Goal: Task Accomplishment & Management: Manage account settings

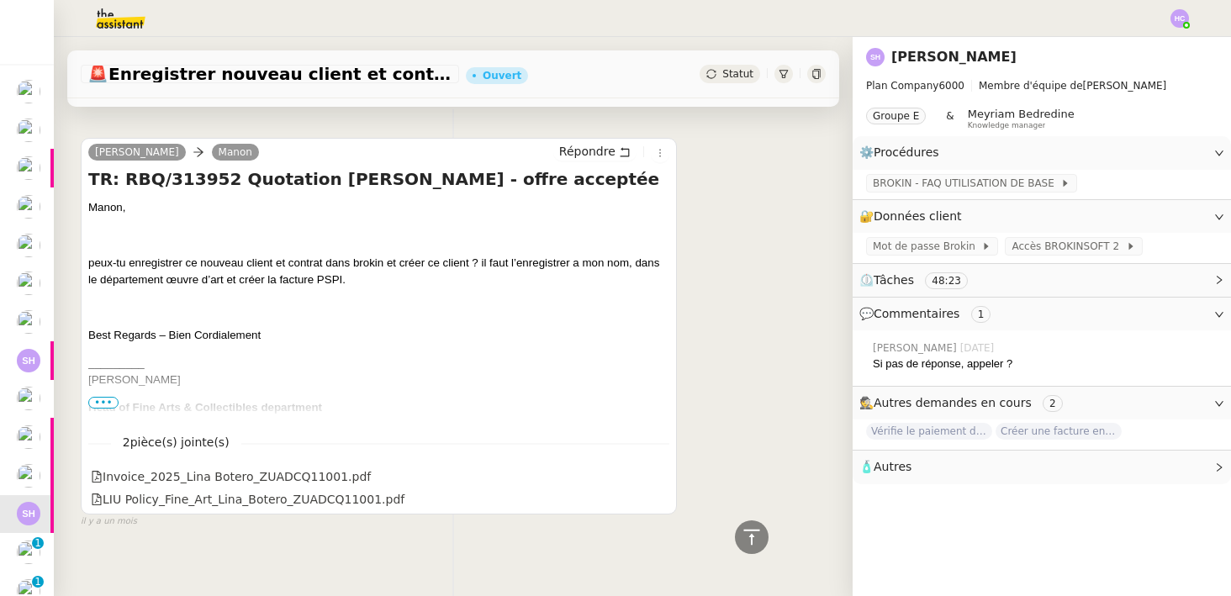
scroll to position [4579, 0]
click at [753, 532] on icon at bounding box center [752, 537] width 20 height 20
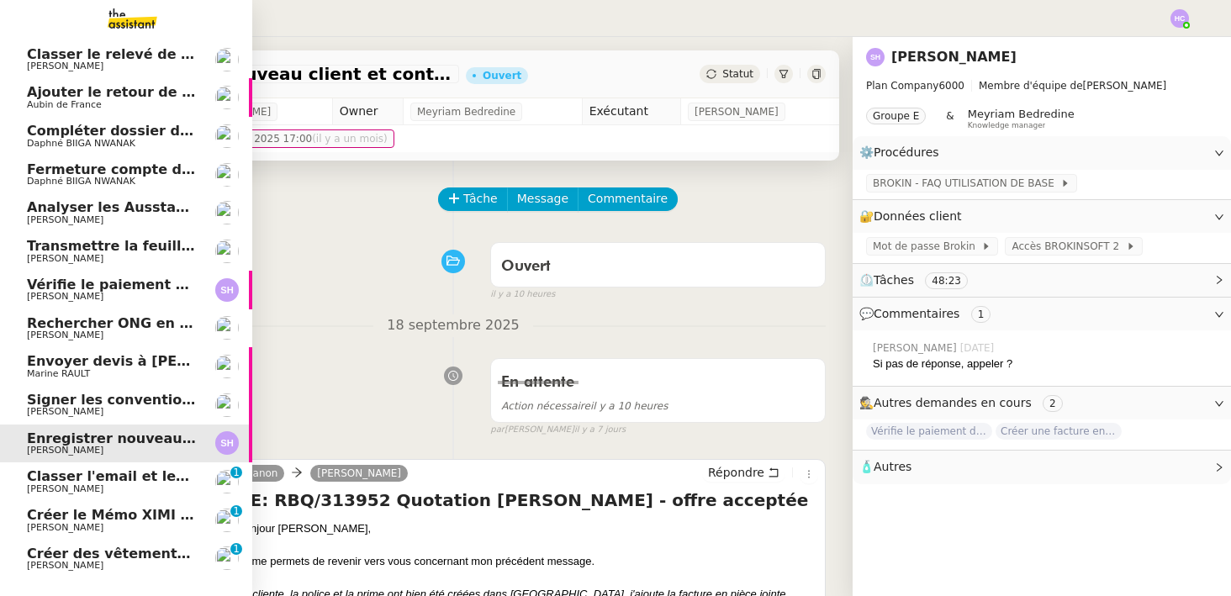
scroll to position [0, 0]
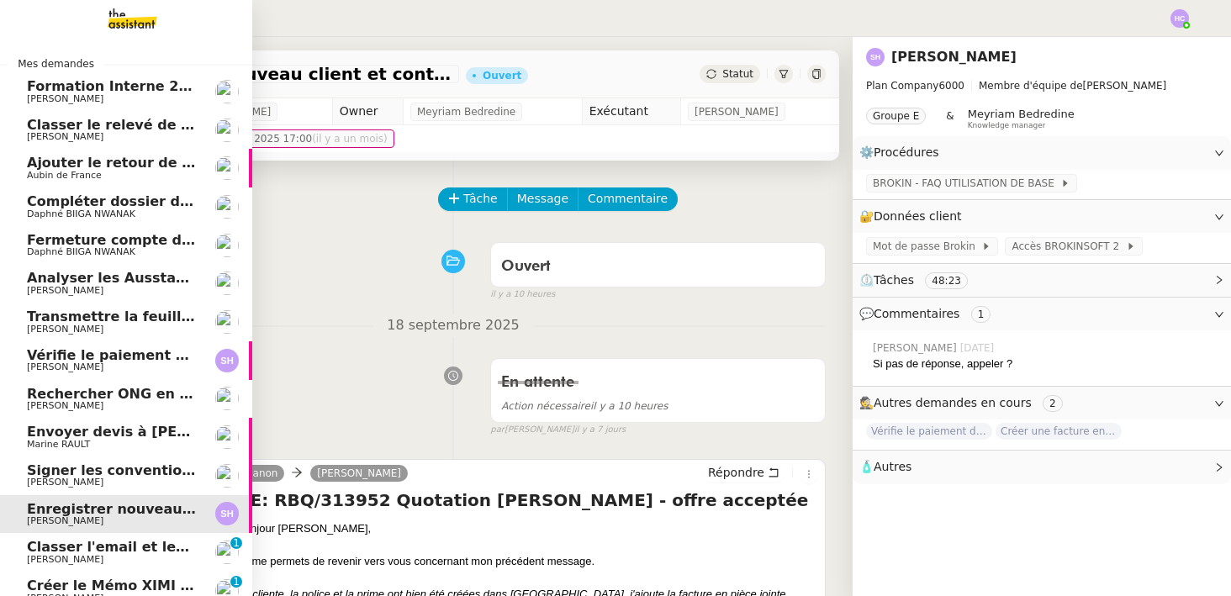
click at [120, 119] on span "Classer le relevé de commissions" at bounding box center [152, 125] width 251 height 16
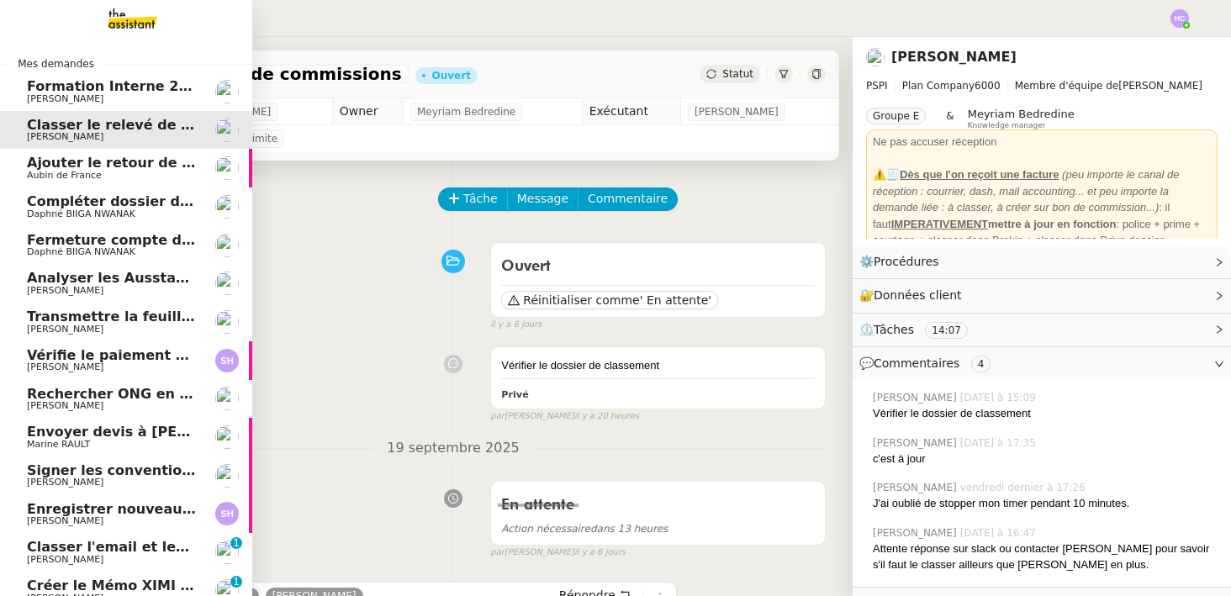
click at [49, 205] on span "Compléter dossier domiciliation asso sur Se Domicilier" at bounding box center [234, 201] width 415 height 16
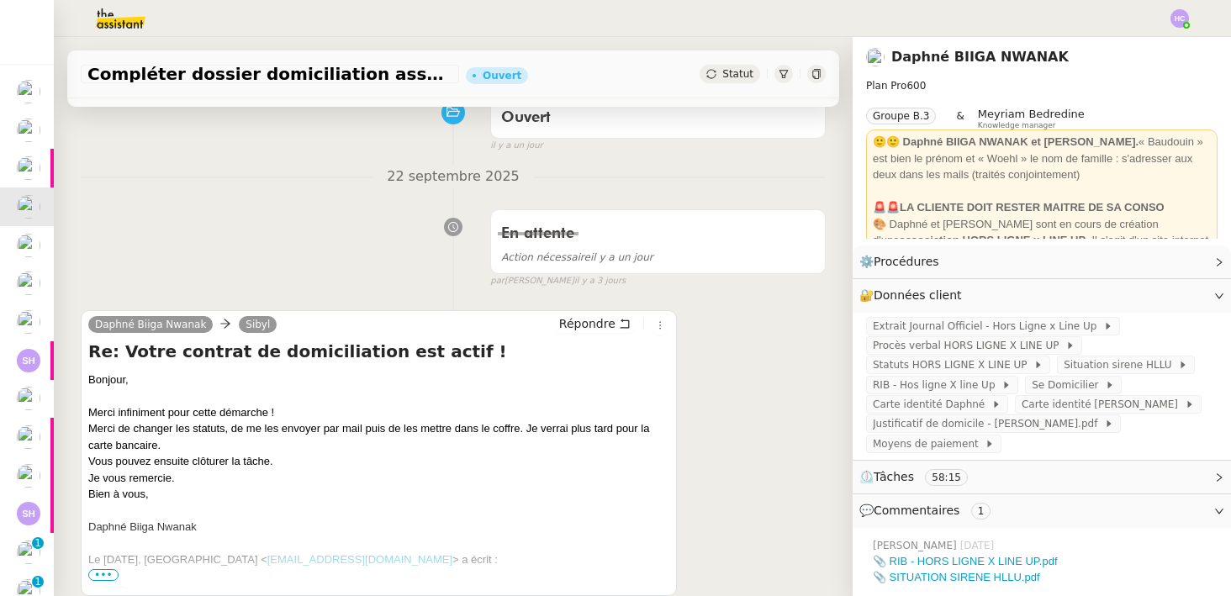
scroll to position [189, 0]
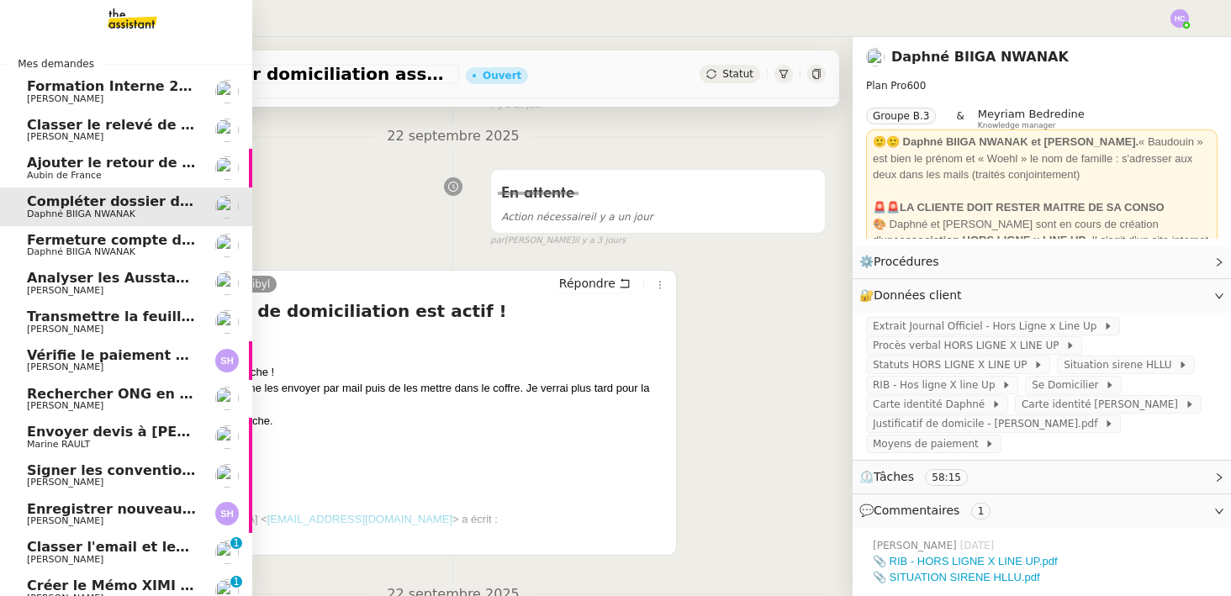
click at [54, 243] on span "Fermeture compte domiciliation Kandbaz" at bounding box center [184, 240] width 314 height 16
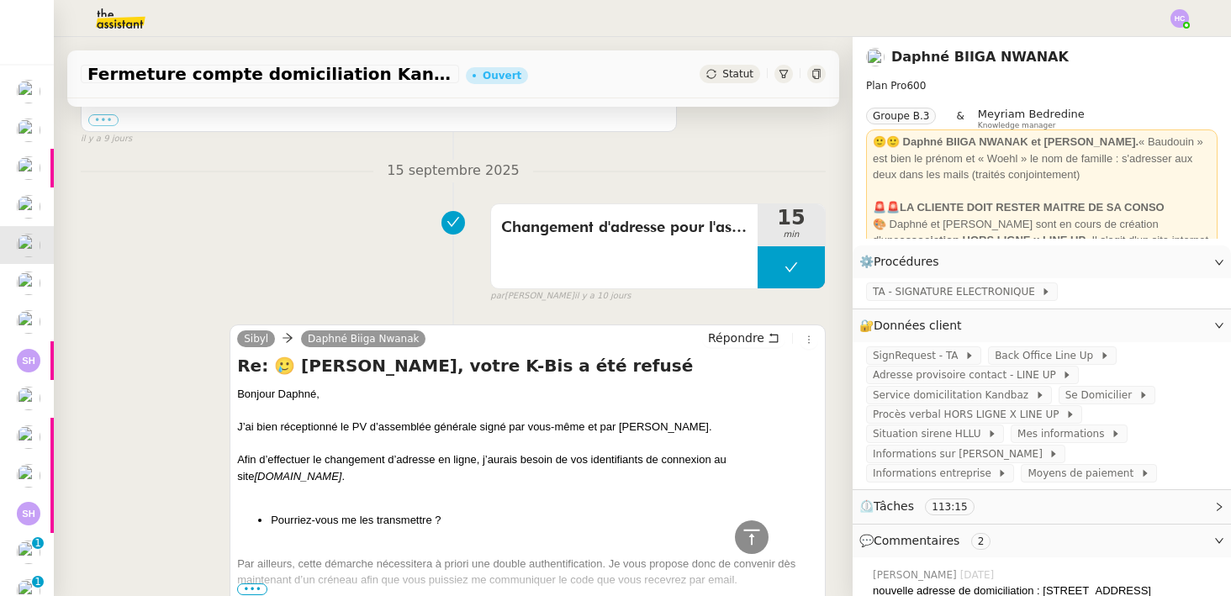
scroll to position [2993, 0]
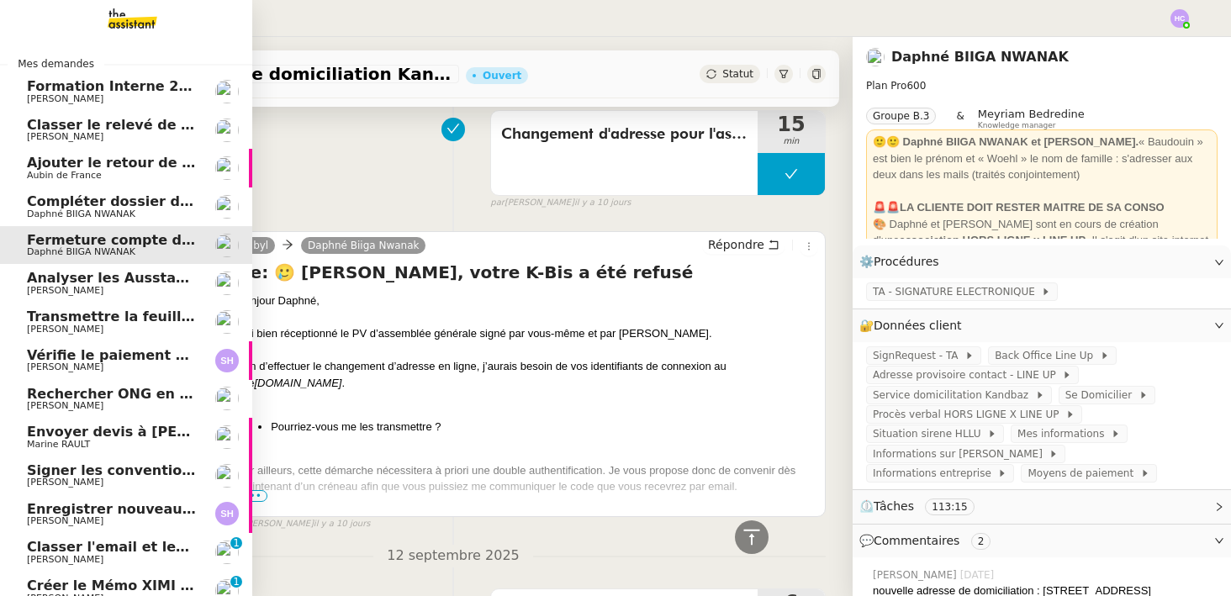
click at [50, 137] on span "[PERSON_NAME]" at bounding box center [65, 136] width 77 height 11
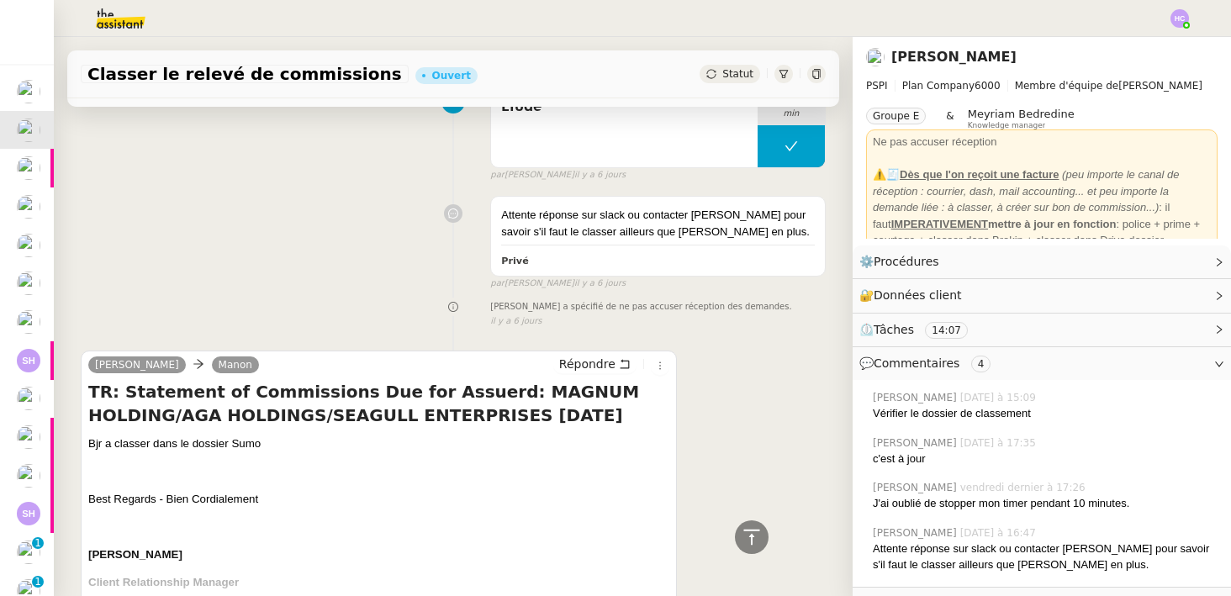
scroll to position [1576, 0]
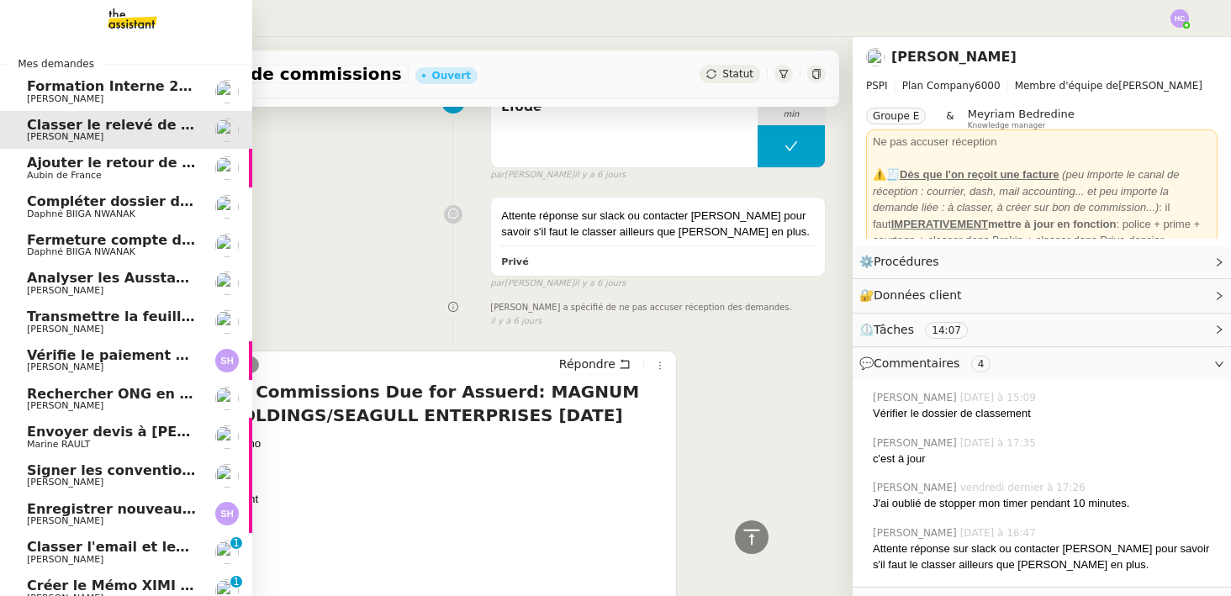
click at [55, 279] on span "Analyser les Ausstandsmeldungen" at bounding box center [157, 278] width 261 height 16
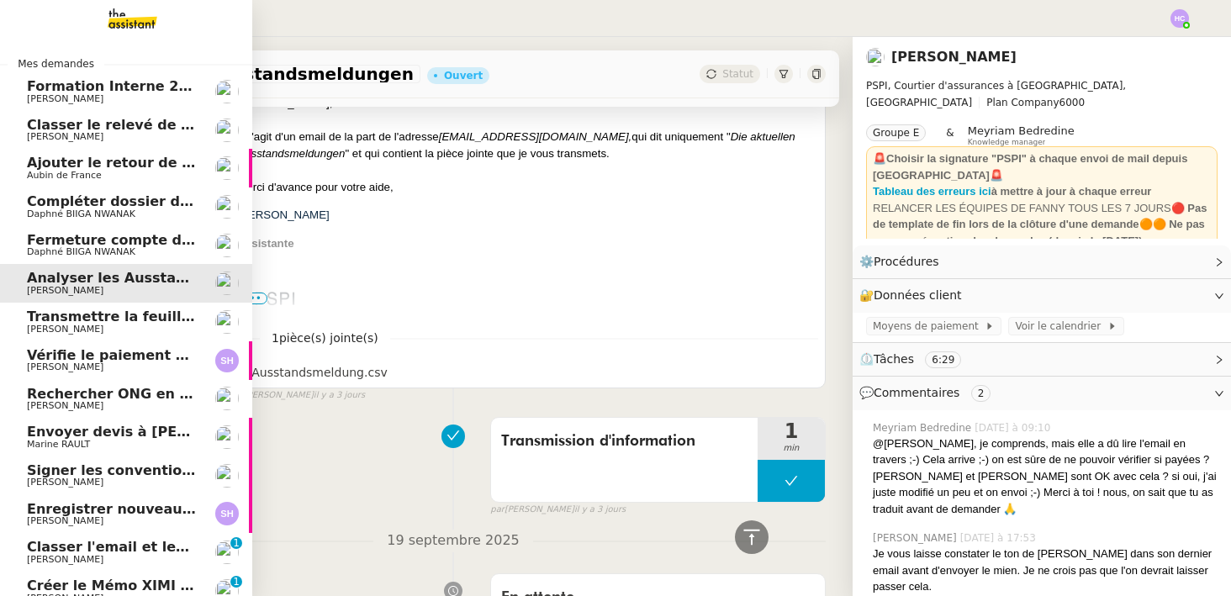
scroll to position [668, 0]
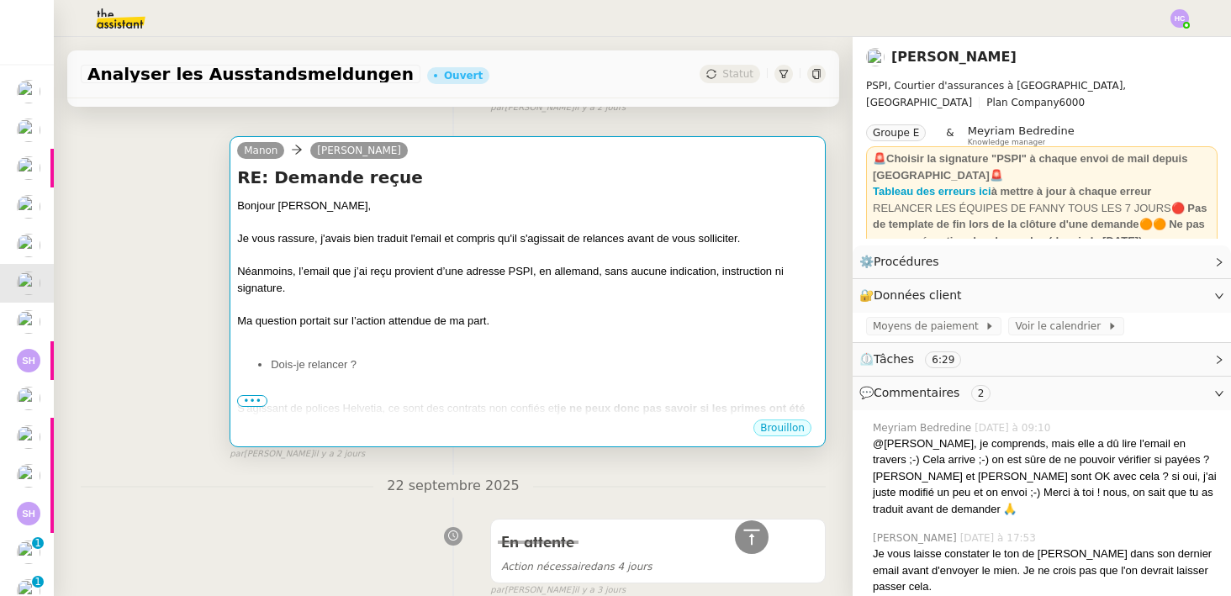
click at [450, 358] on li "Dois-je relancer ?" at bounding box center [544, 364] width 547 height 17
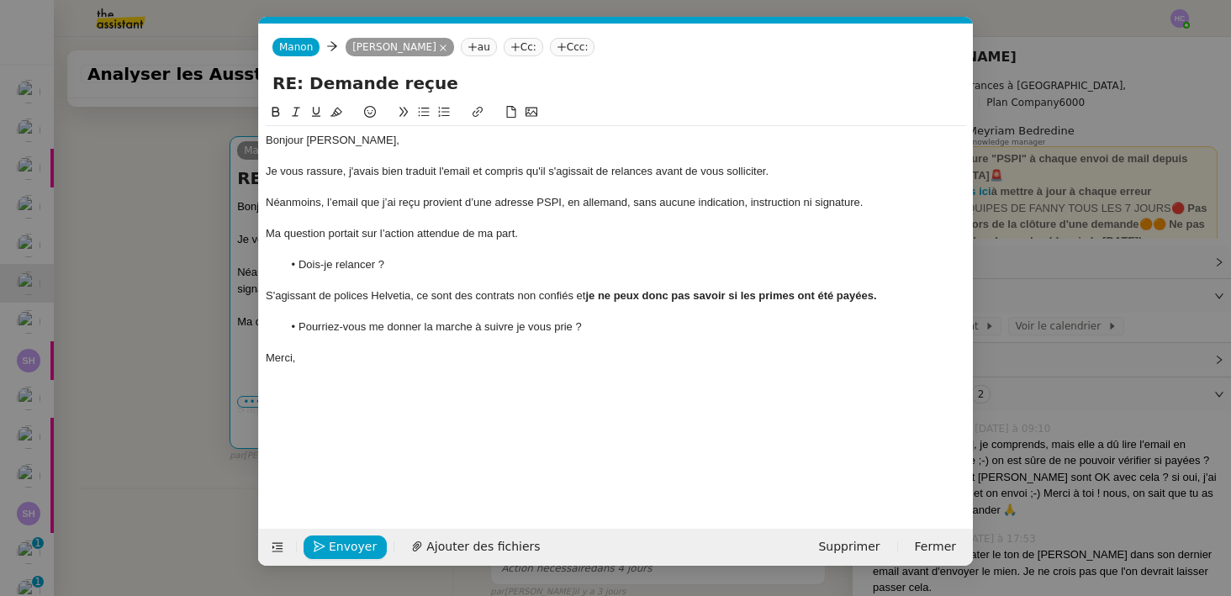
scroll to position [0, 35]
click at [420, 261] on li "Dois-je relancer ?" at bounding box center [625, 264] width 684 height 15
click at [118, 314] on nz-modal-container "Service TA - VOYAGE - PROPOSITION GLOBALE A utiliser dans le cadre de propositi…" at bounding box center [615, 298] width 1231 height 596
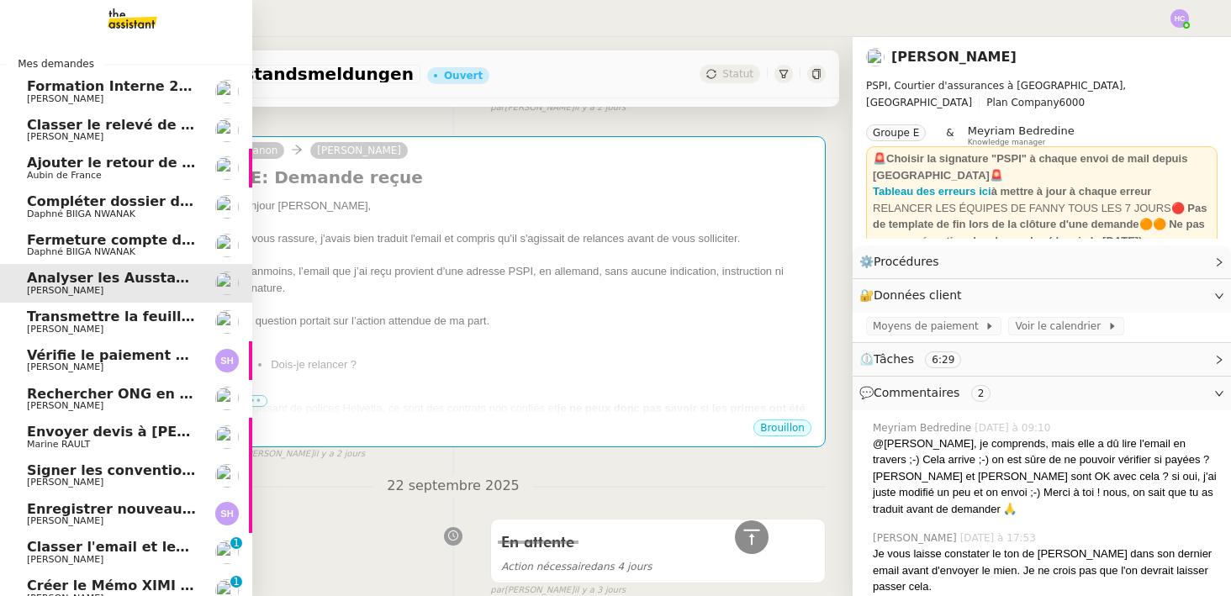
scroll to position [150, 0]
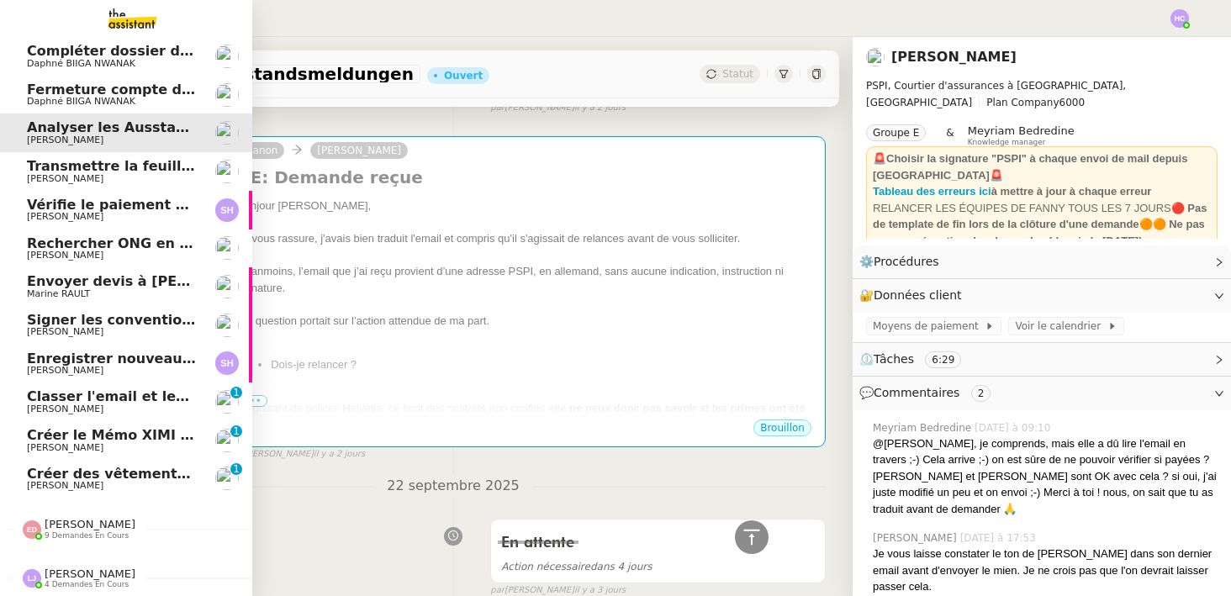
click at [61, 531] on span "9 demandes en cours" at bounding box center [87, 535] width 84 height 9
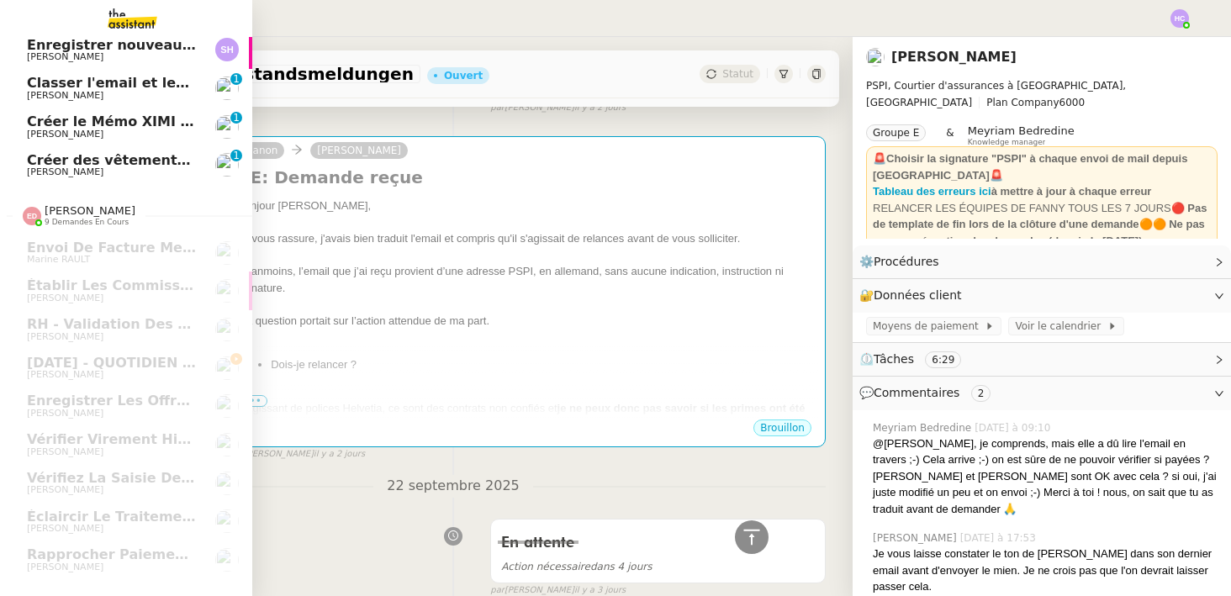
scroll to position [496, 0]
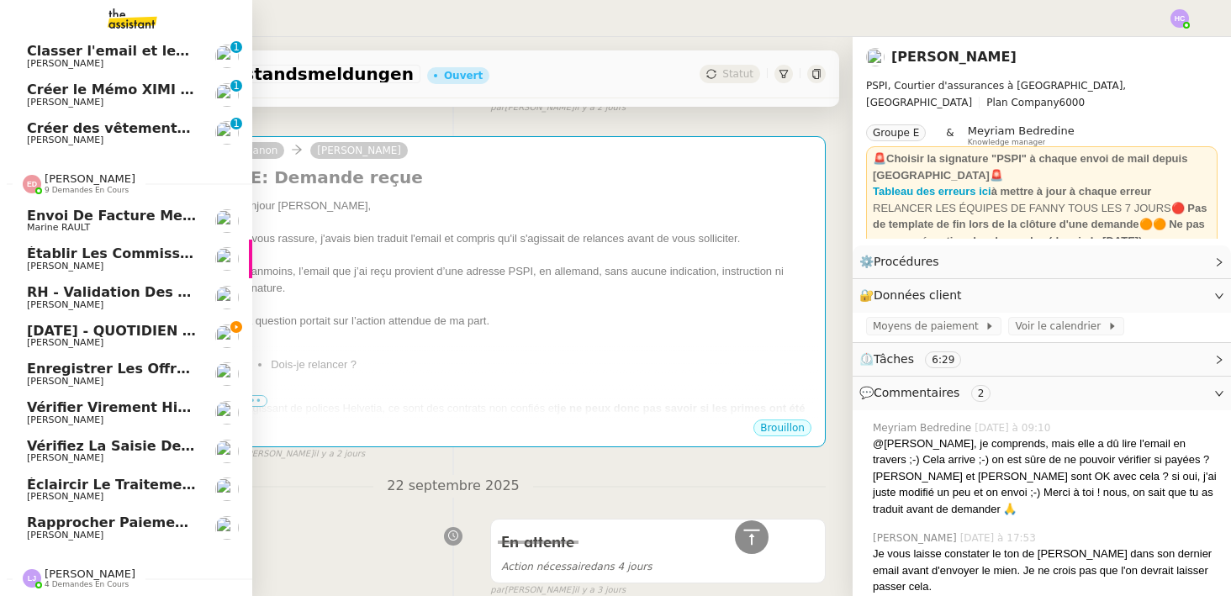
click at [115, 330] on span "[DATE] - QUOTIDIEN Gestion boite mail Accounting" at bounding box center [219, 331] width 384 height 16
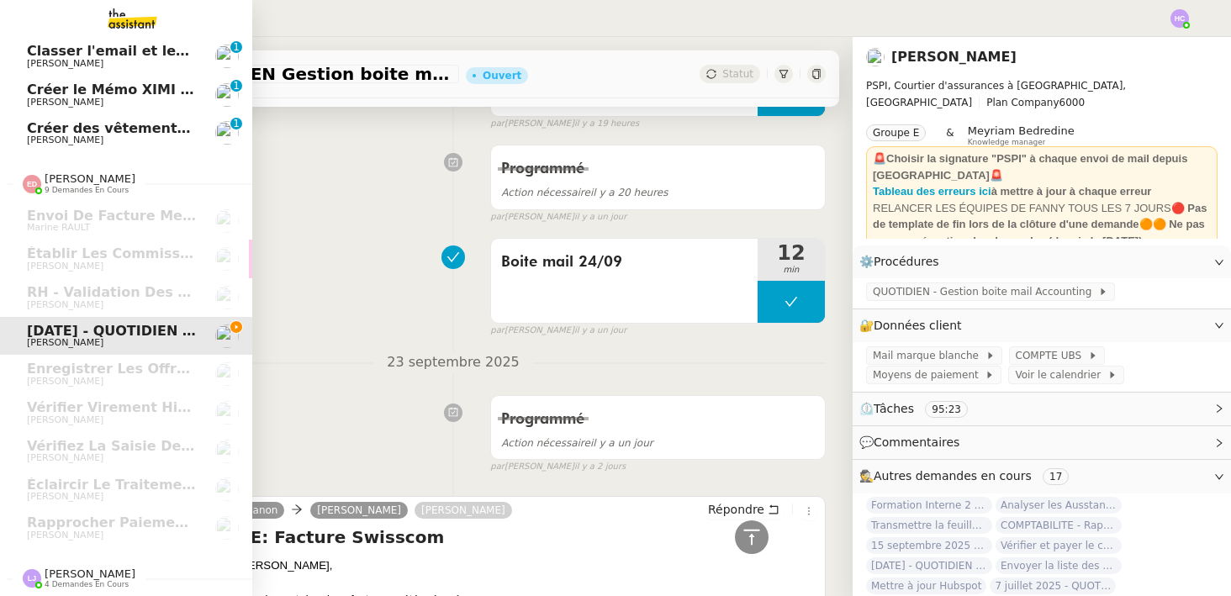
click at [75, 570] on span "[PERSON_NAME]" at bounding box center [90, 574] width 91 height 13
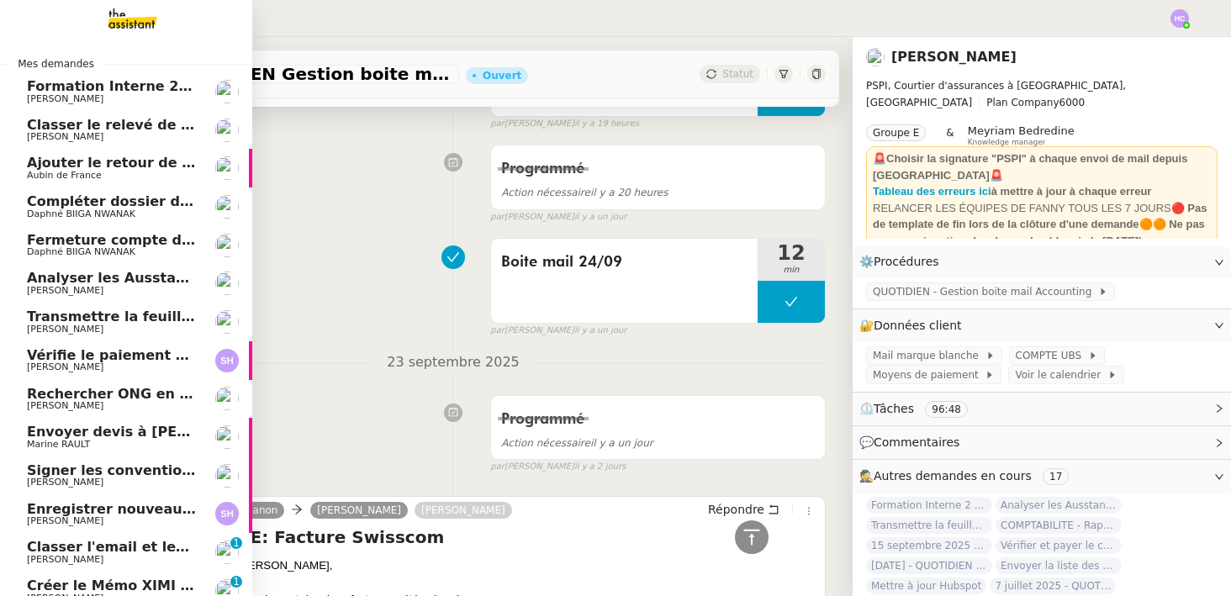
click at [109, 126] on span "Classer le relevé de commissions" at bounding box center [152, 125] width 251 height 16
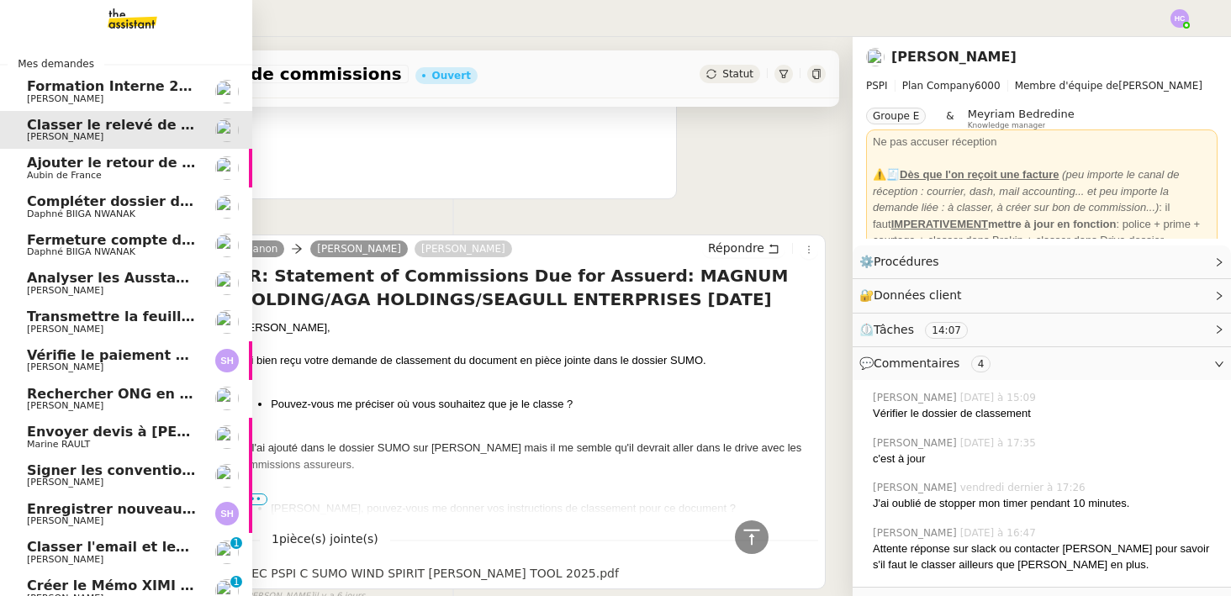
click at [80, 162] on span "Ajouter le retour de crédit à la commission" at bounding box center [189, 163] width 325 height 16
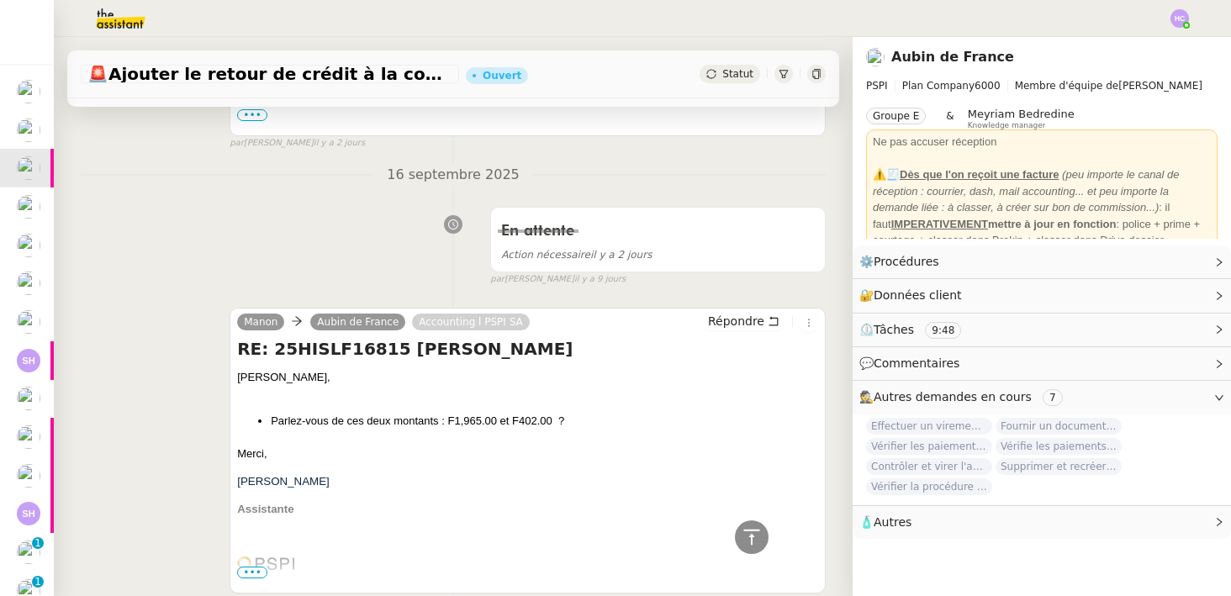
scroll to position [1035, 0]
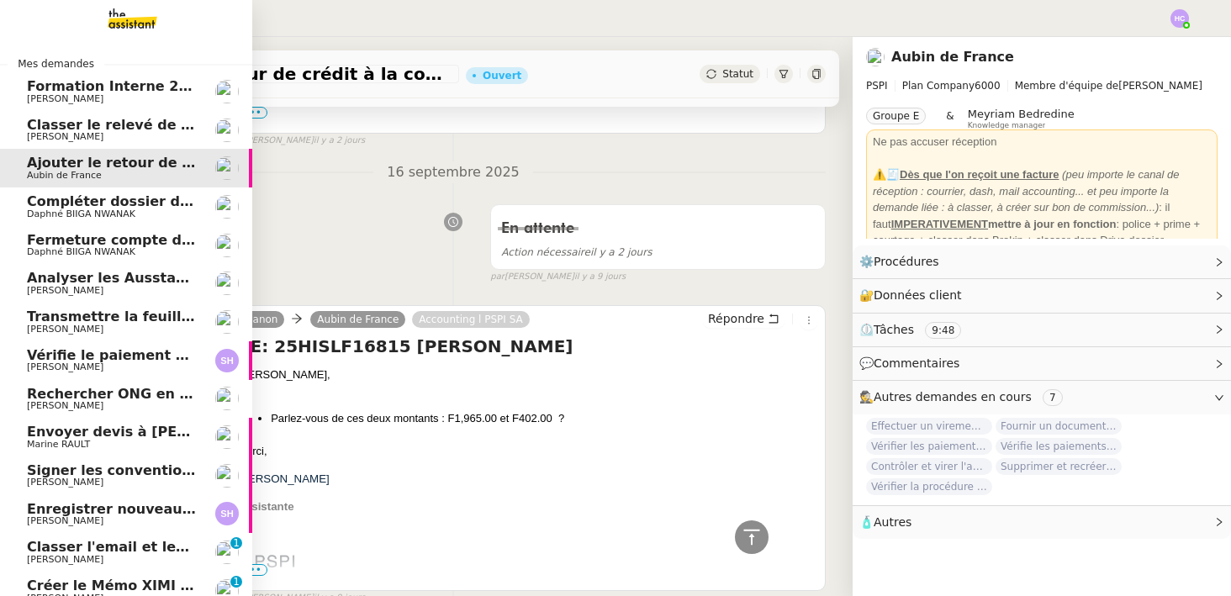
click at [75, 133] on span "[PERSON_NAME]" at bounding box center [65, 136] width 77 height 11
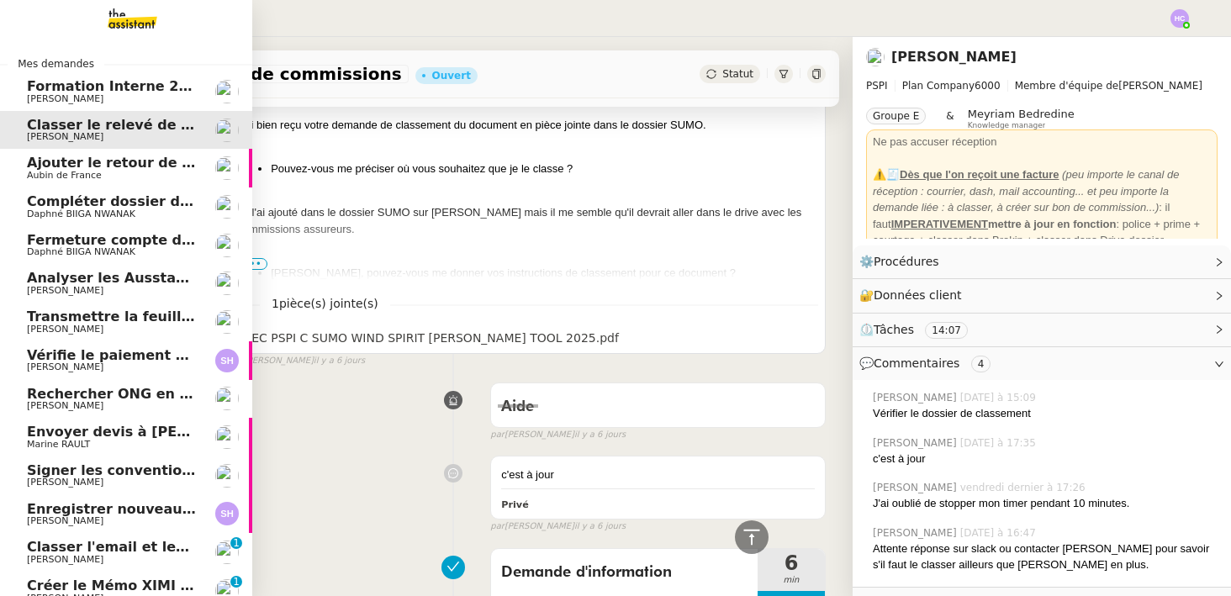
click at [65, 201] on span "Compléter dossier domiciliation asso sur Se Domicilier" at bounding box center [234, 201] width 415 height 16
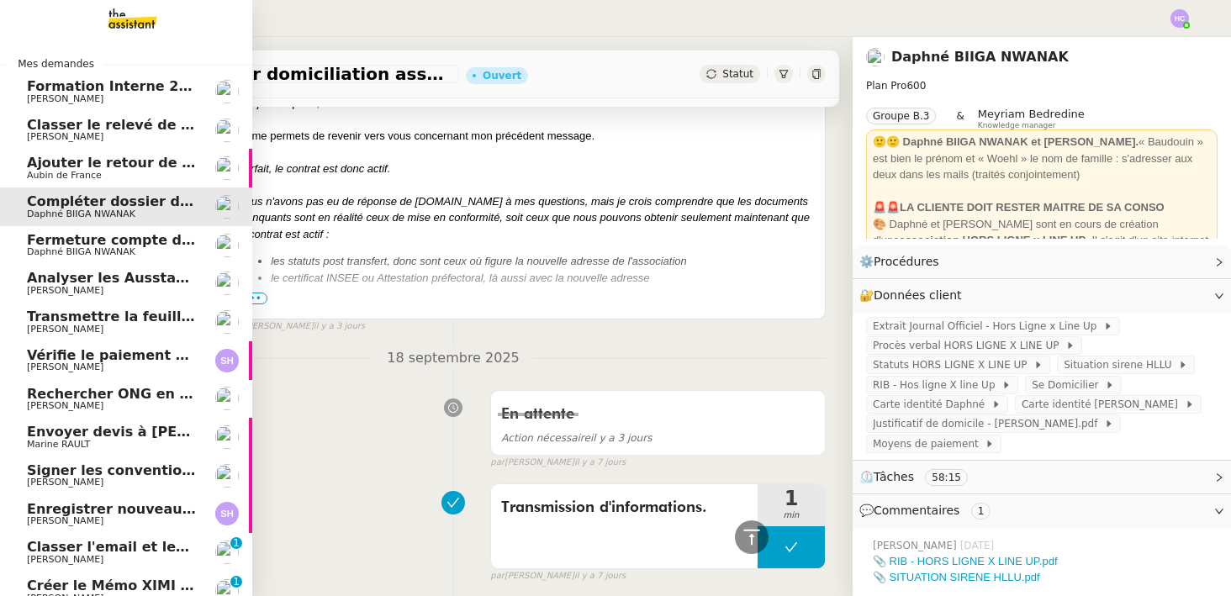
scroll to position [552, 0]
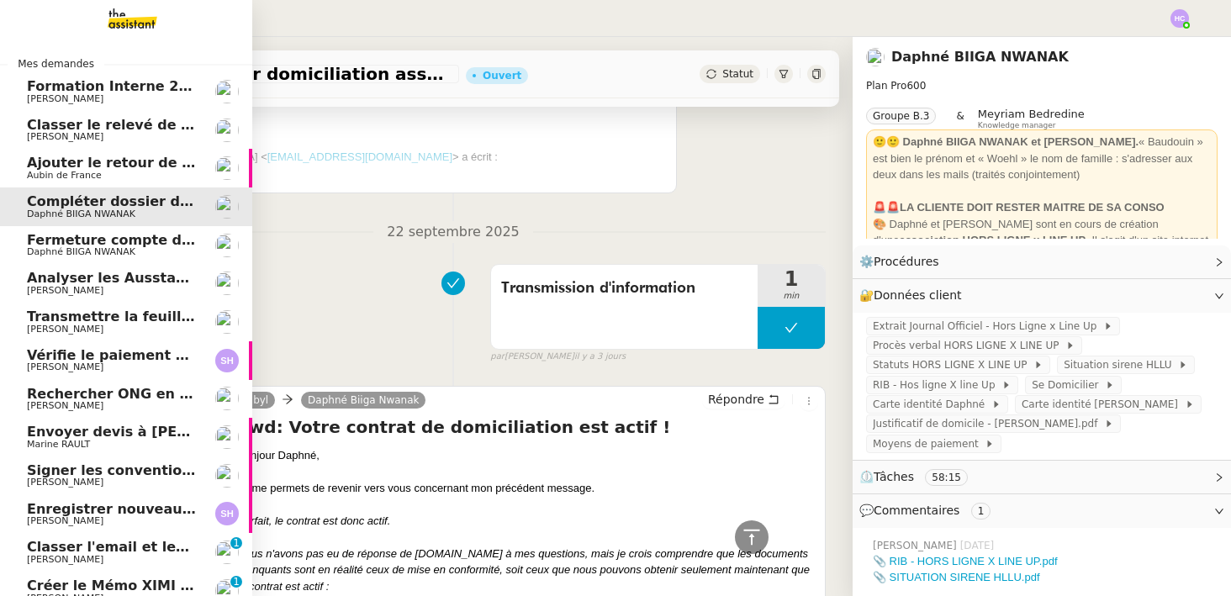
click at [33, 245] on span "Fermeture compte domiciliation Kandbaz" at bounding box center [184, 240] width 314 height 16
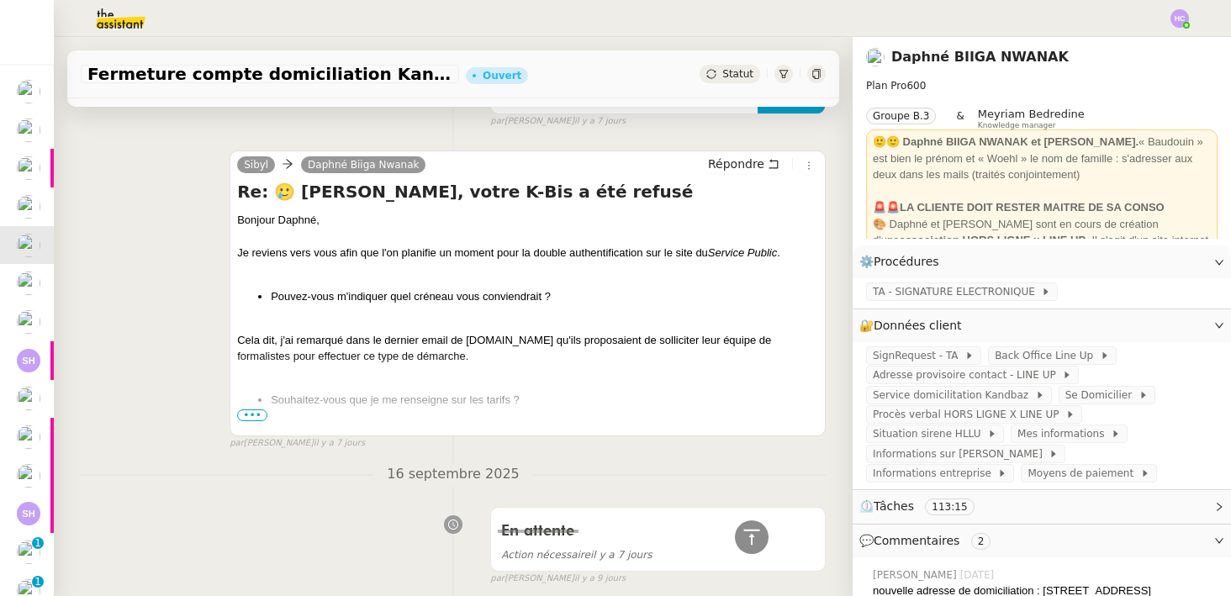
scroll to position [1966, 0]
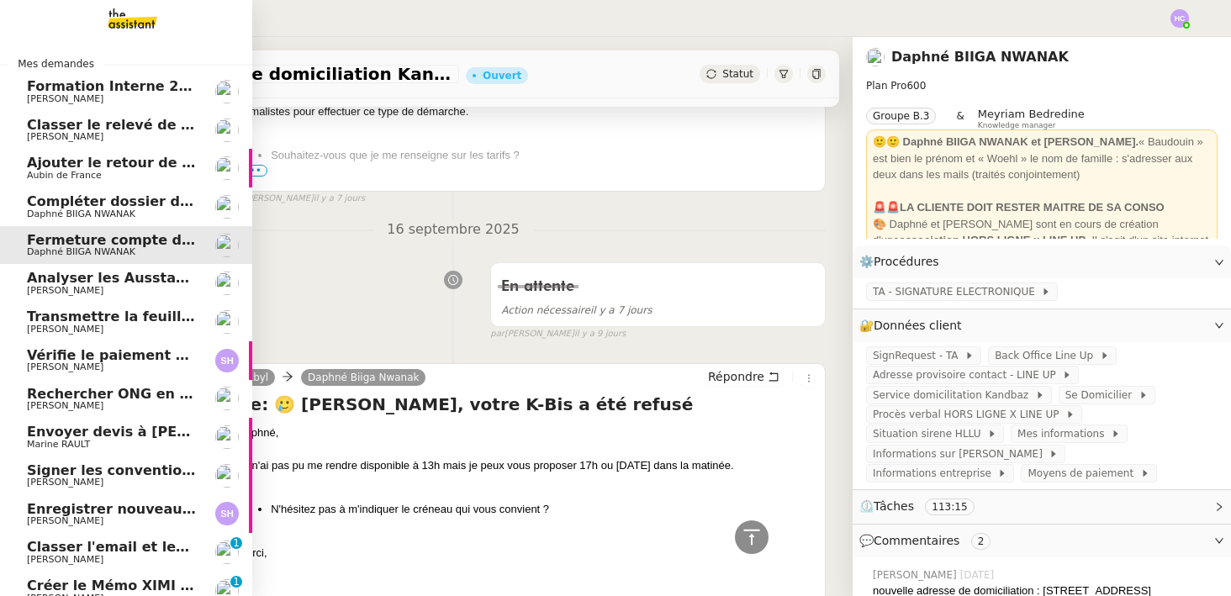
click at [129, 142] on link "Classer le relevé de commissions [PERSON_NAME]" at bounding box center [126, 130] width 252 height 39
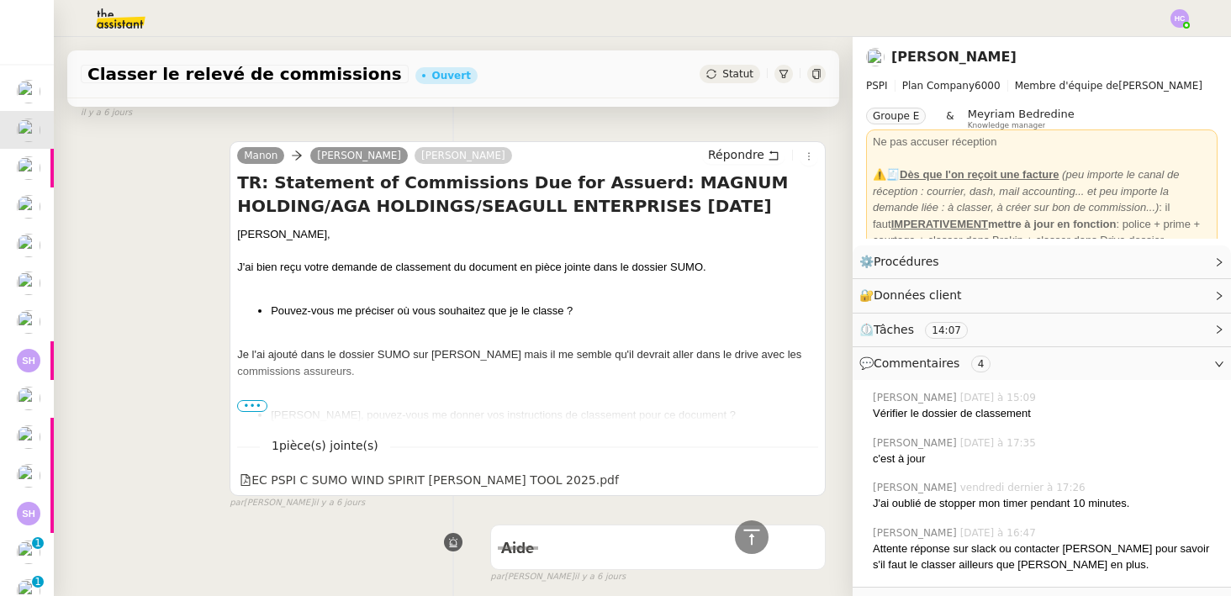
scroll to position [775, 0]
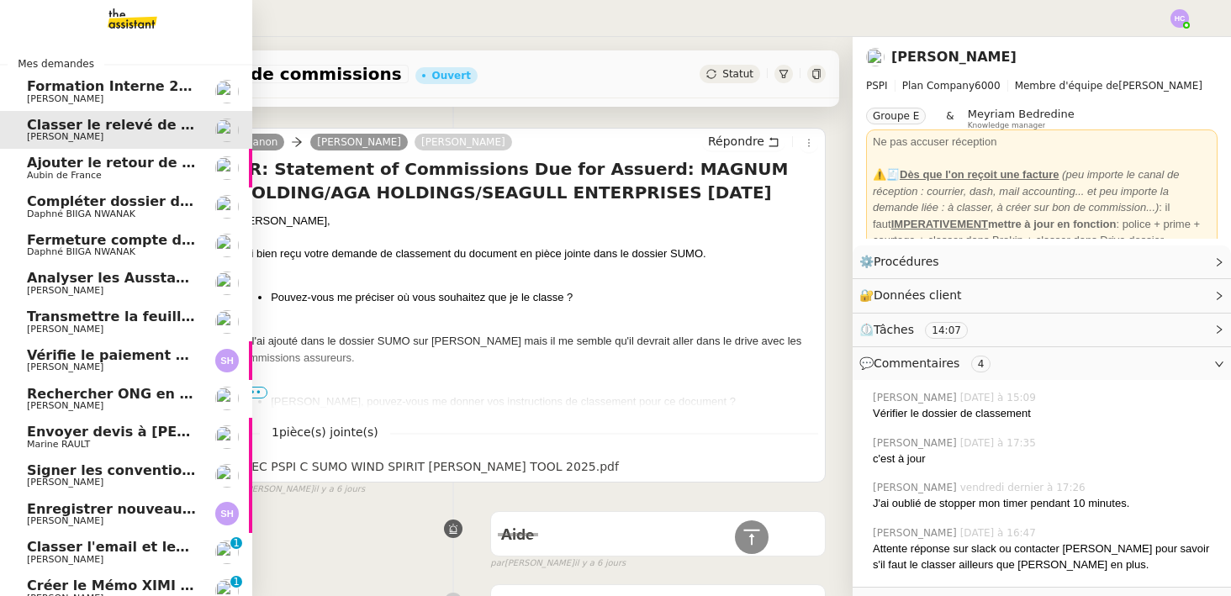
click at [56, 172] on span "Aubin de France" at bounding box center [64, 175] width 75 height 11
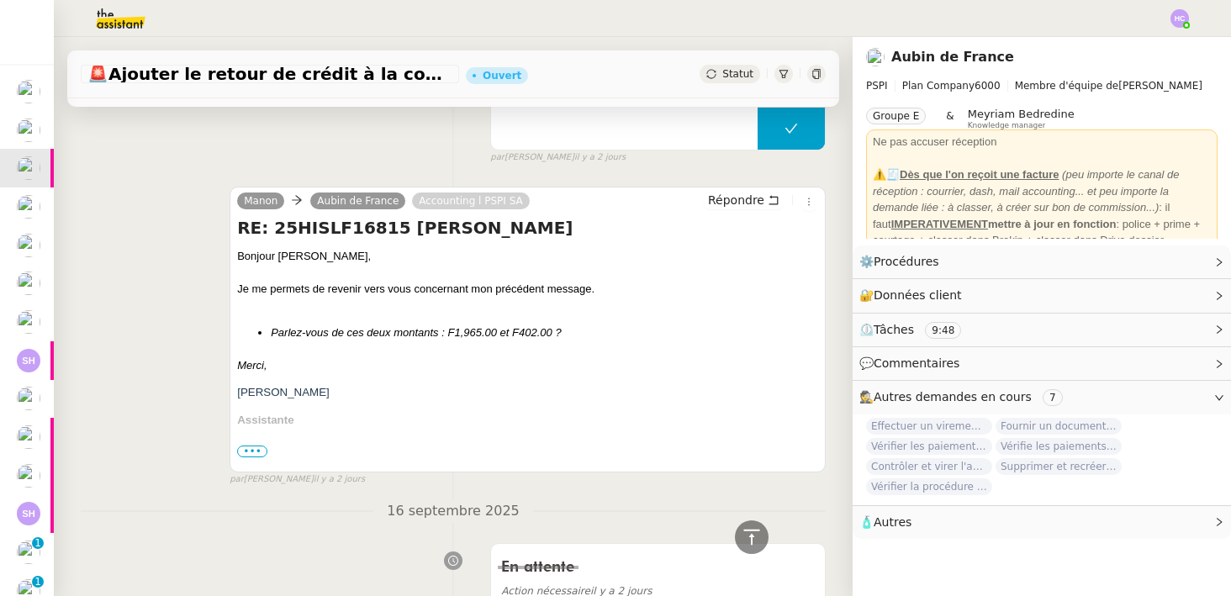
scroll to position [706, 0]
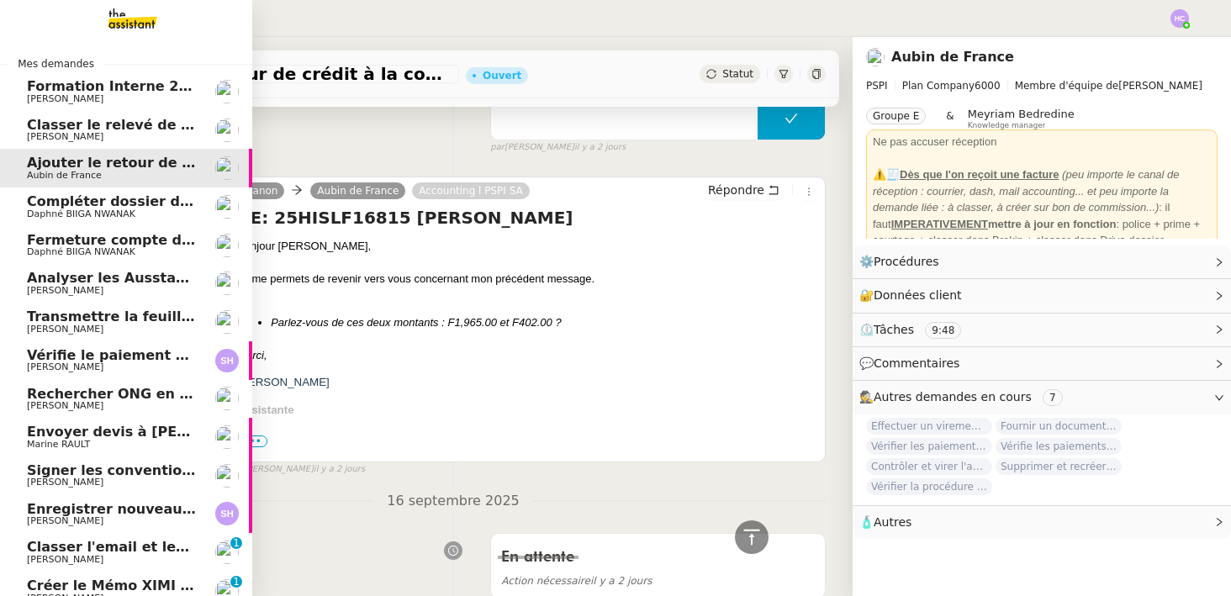
click at [75, 210] on span "Daphné BIIGA NWANAK" at bounding box center [81, 214] width 108 height 11
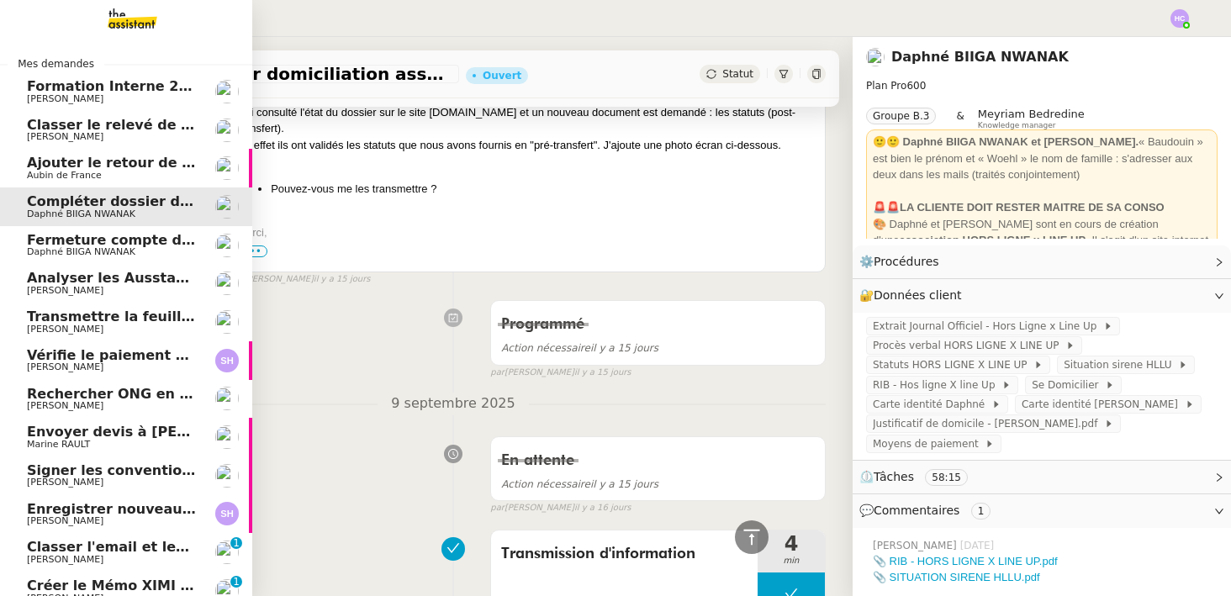
click at [75, 249] on span "Daphné BIIGA NWANAK" at bounding box center [81, 251] width 108 height 11
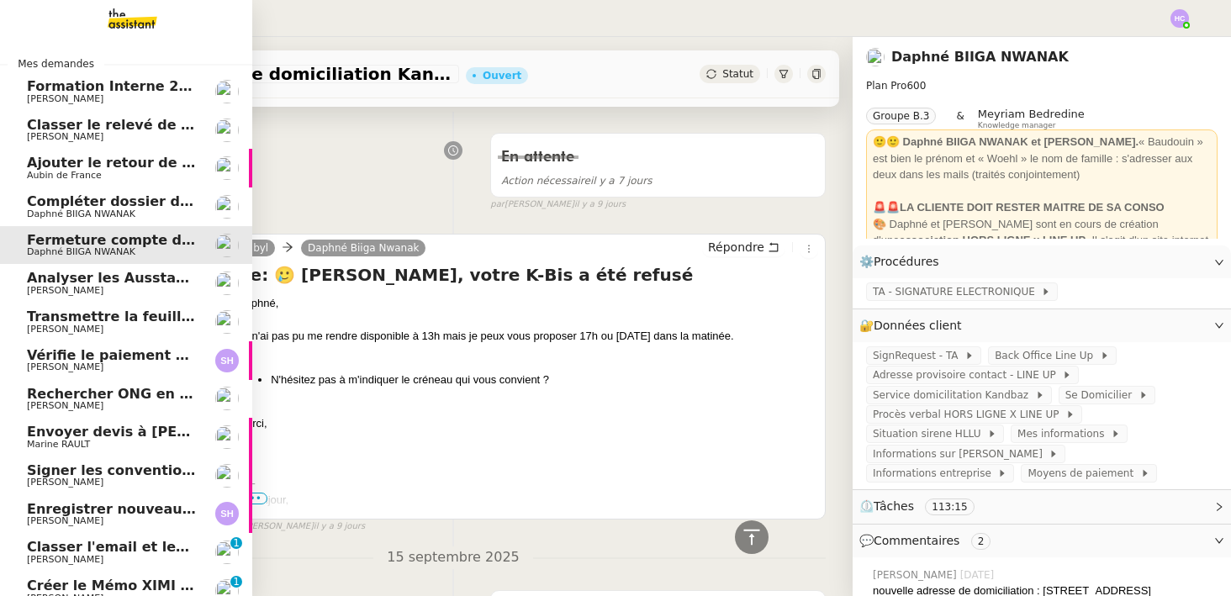
click at [82, 283] on span "Analyser les Ausstandsmeldungen" at bounding box center [157, 278] width 261 height 16
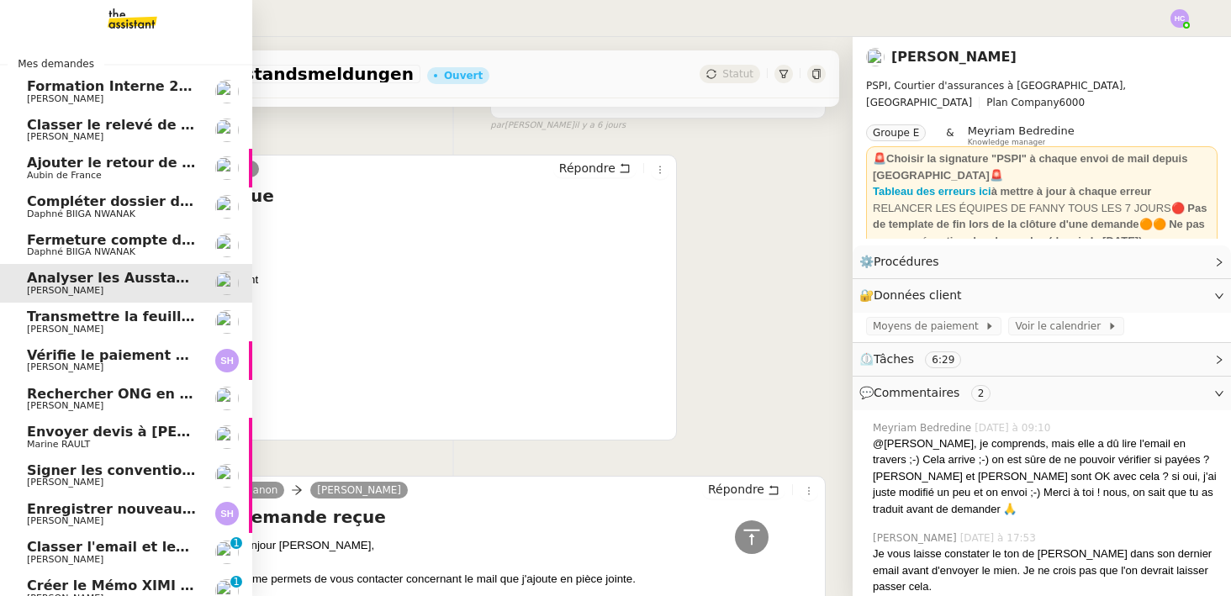
click at [82, 321] on span "Transmettre la feuille d'heure de [PERSON_NAME]" at bounding box center [216, 317] width 379 height 16
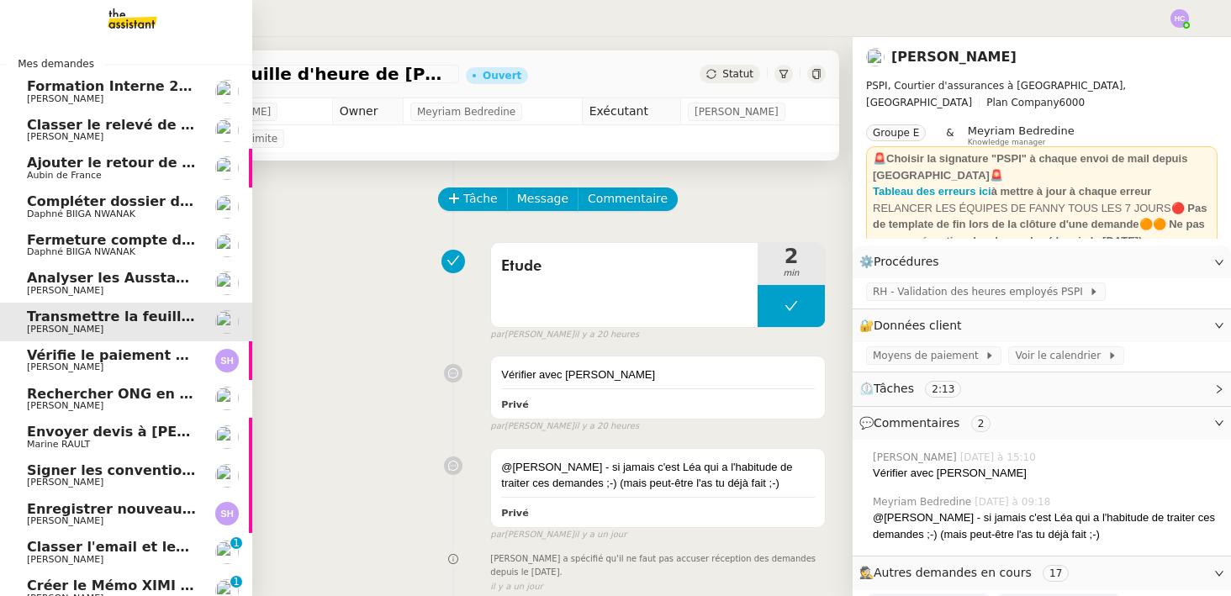
click at [61, 361] on span "Vérifie le paiement de la facture 24513" at bounding box center [175, 355] width 297 height 16
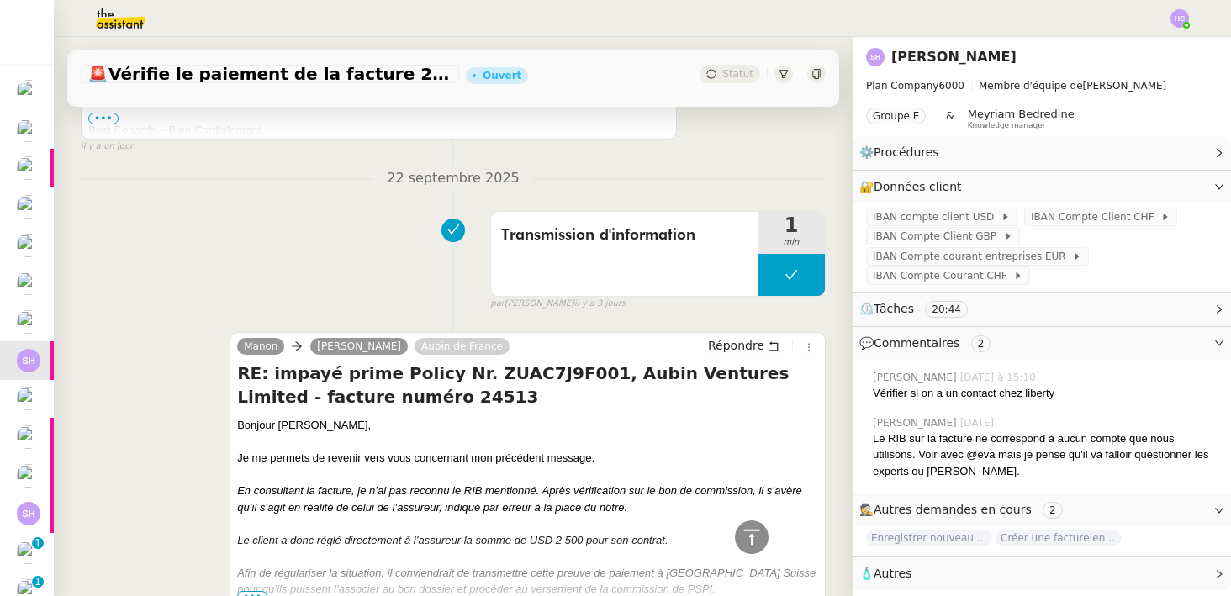
scroll to position [846, 0]
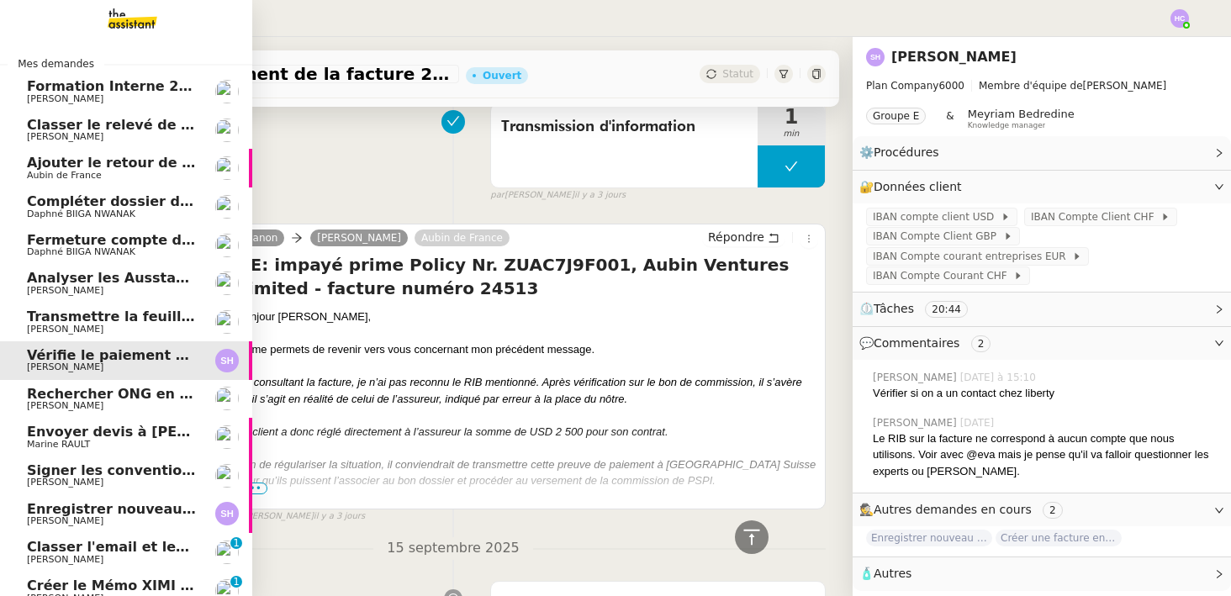
click at [99, 391] on span "Rechercher ONG en [GEOGRAPHIC_DATA] et lancer campagne" at bounding box center [259, 394] width 465 height 16
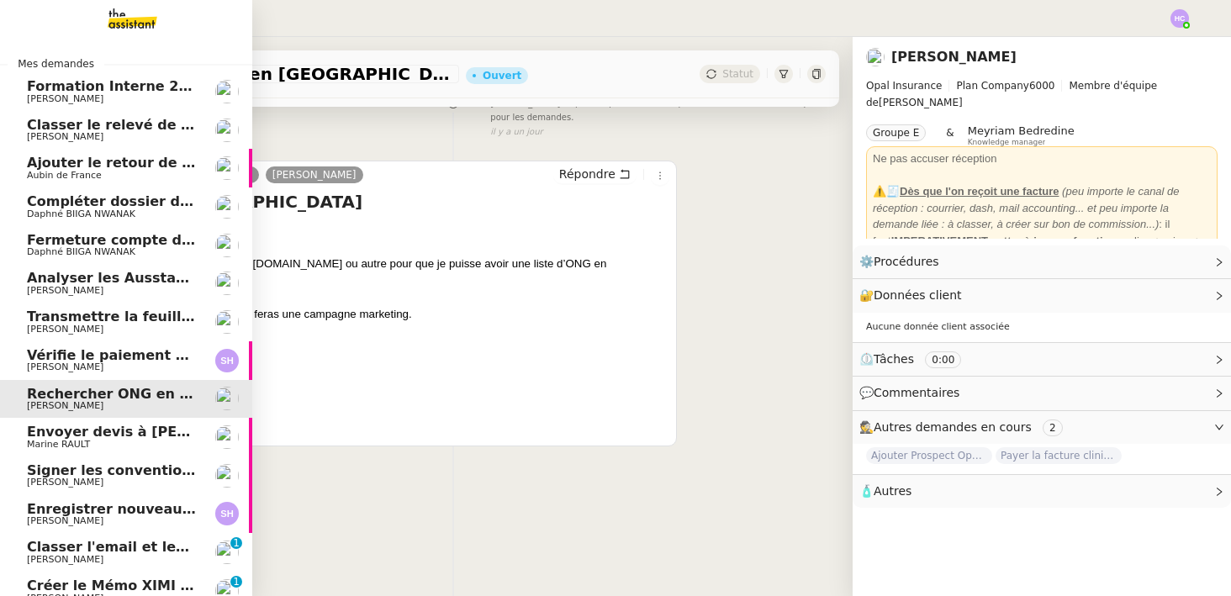
scroll to position [214, 0]
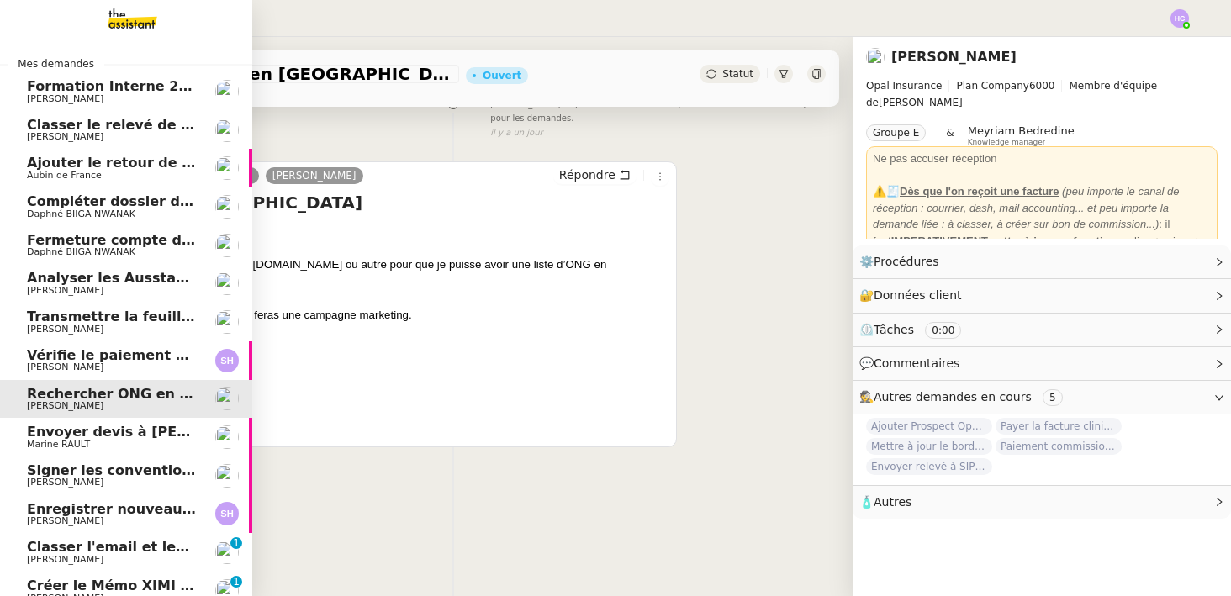
click at [107, 358] on span "Vérifie le paiement de la facture 24513" at bounding box center [175, 355] width 297 height 16
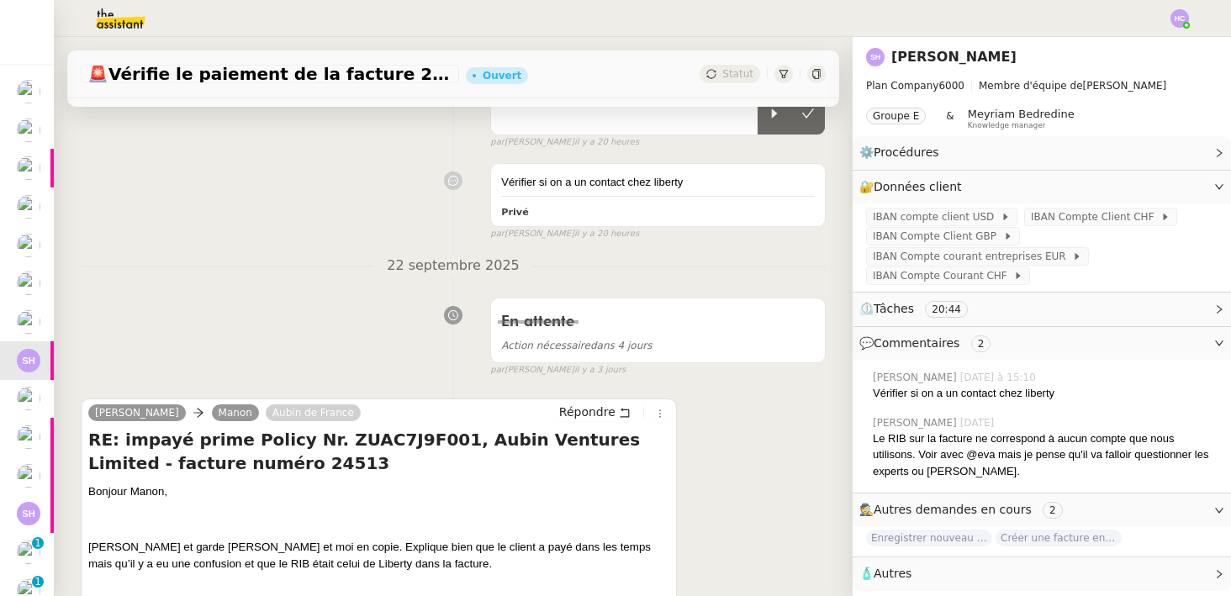
scroll to position [253, 0]
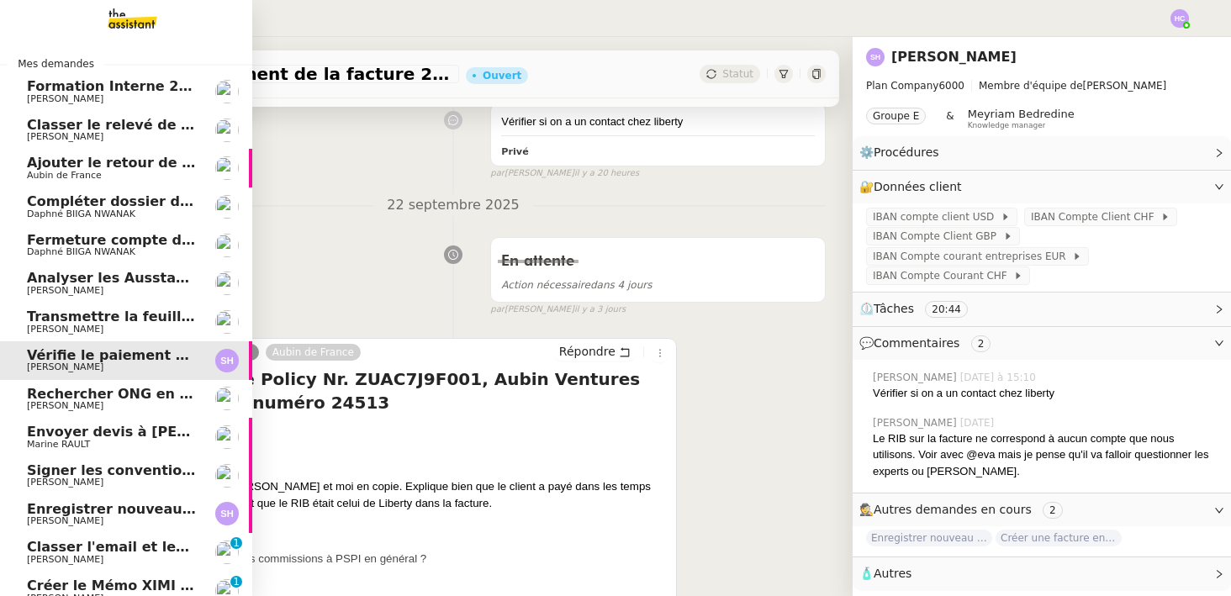
click at [56, 399] on span "Rechercher ONG en [GEOGRAPHIC_DATA] et lancer campagne" at bounding box center [259, 394] width 465 height 16
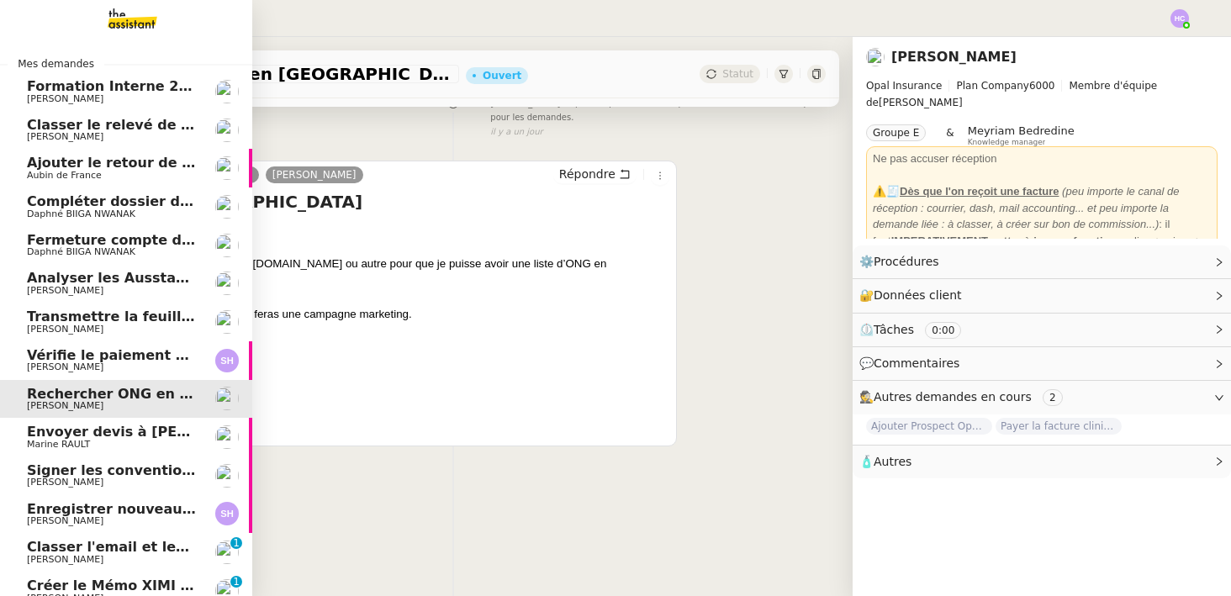
scroll to position [214, 0]
click at [59, 430] on span "Envoyer devis à [PERSON_NAME]" at bounding box center [152, 432] width 250 height 16
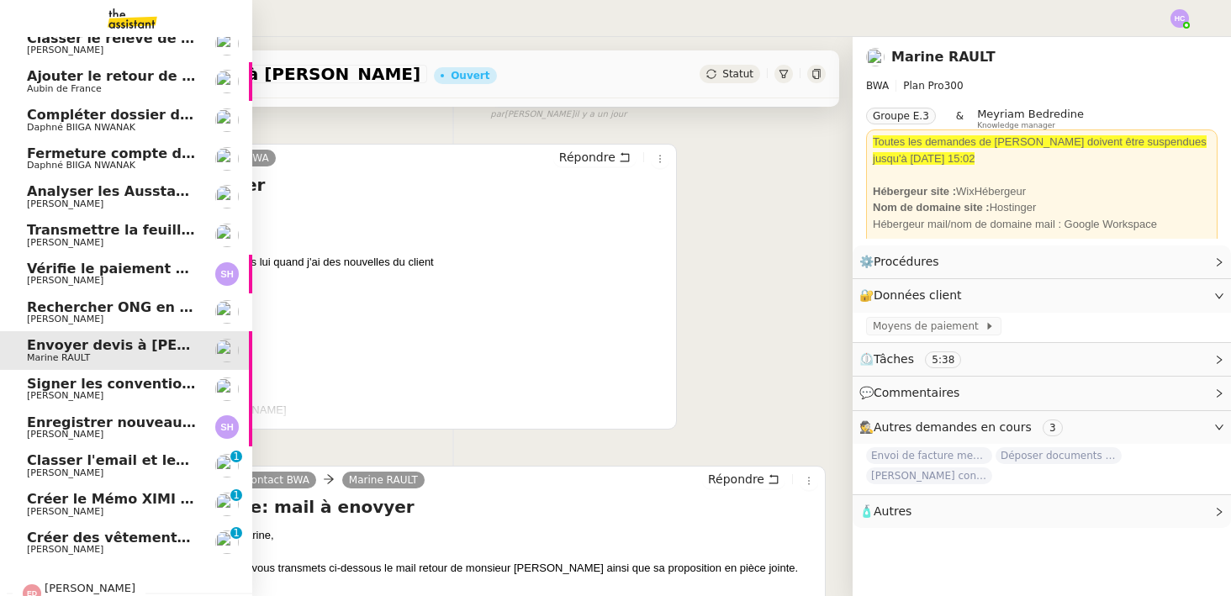
scroll to position [90, 0]
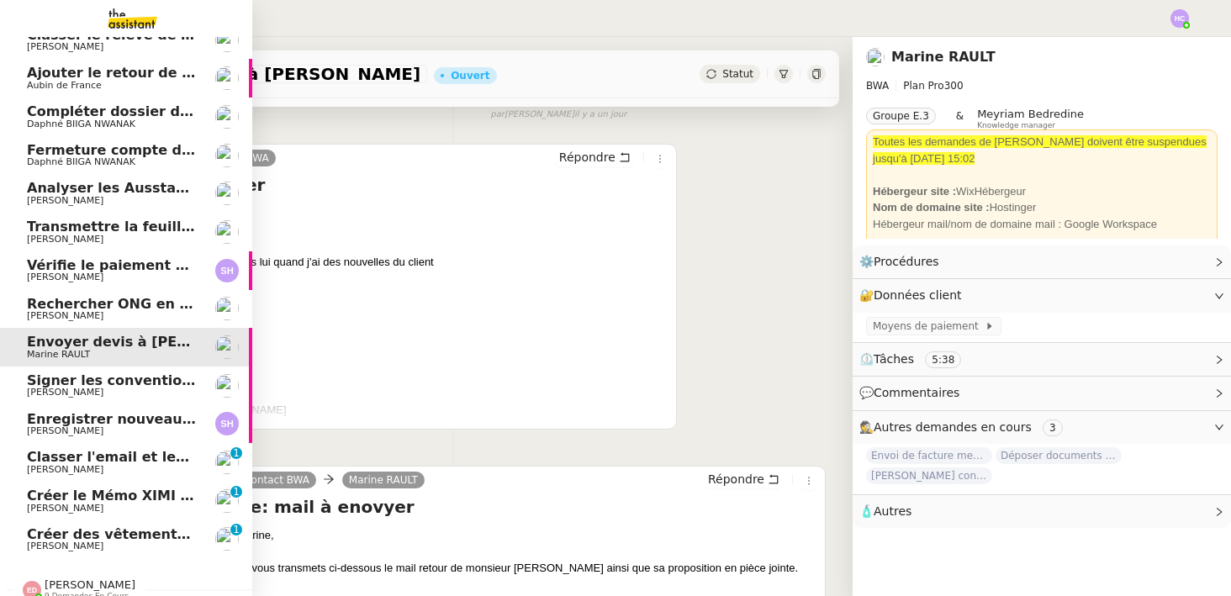
click at [60, 422] on span "Enregistrer nouveau client et contrat" at bounding box center [168, 419] width 283 height 16
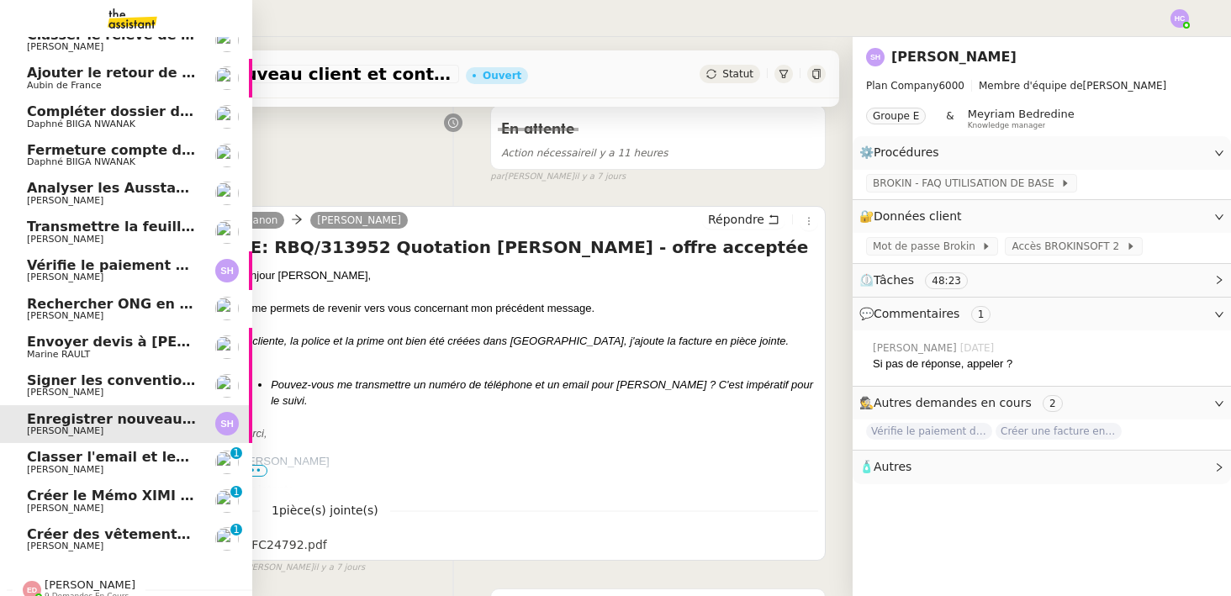
click at [103, 463] on span "Classer l'email et les fichiers" at bounding box center [136, 457] width 218 height 16
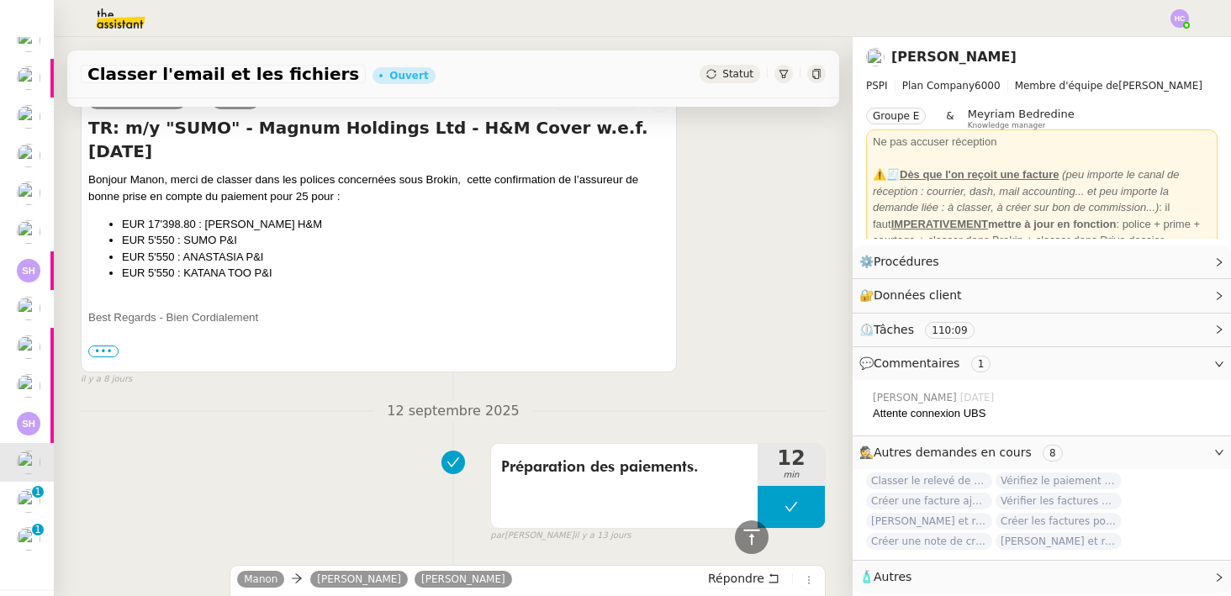
scroll to position [957, 0]
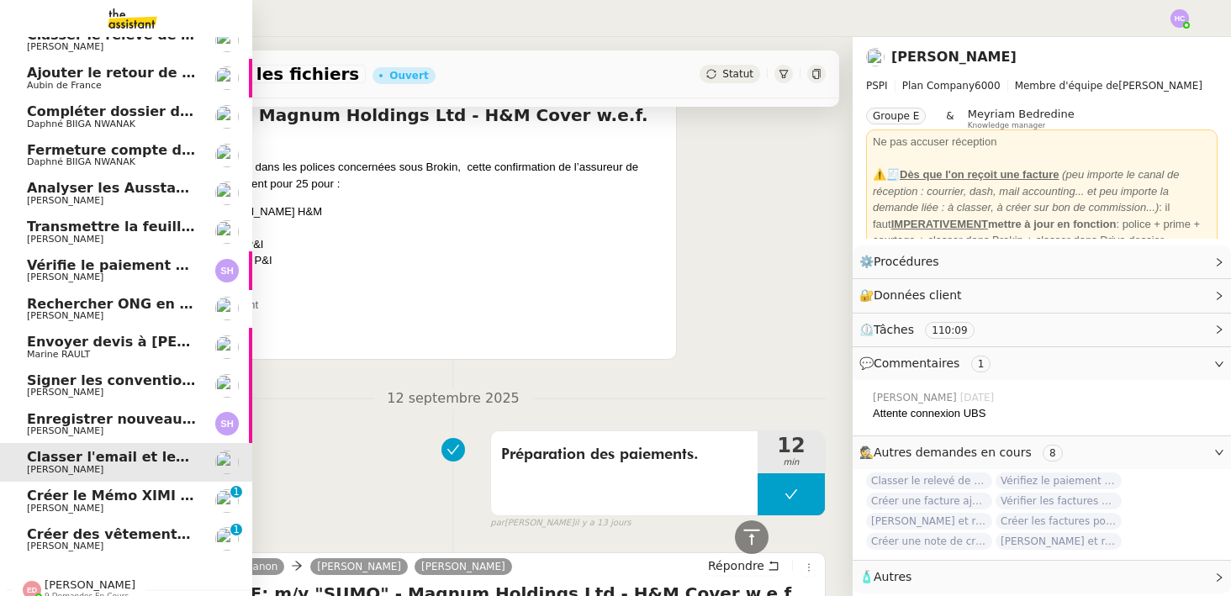
click at [54, 499] on span "Créer le Mémo XIMI « Ma première facturation »" at bounding box center [210, 496] width 366 height 16
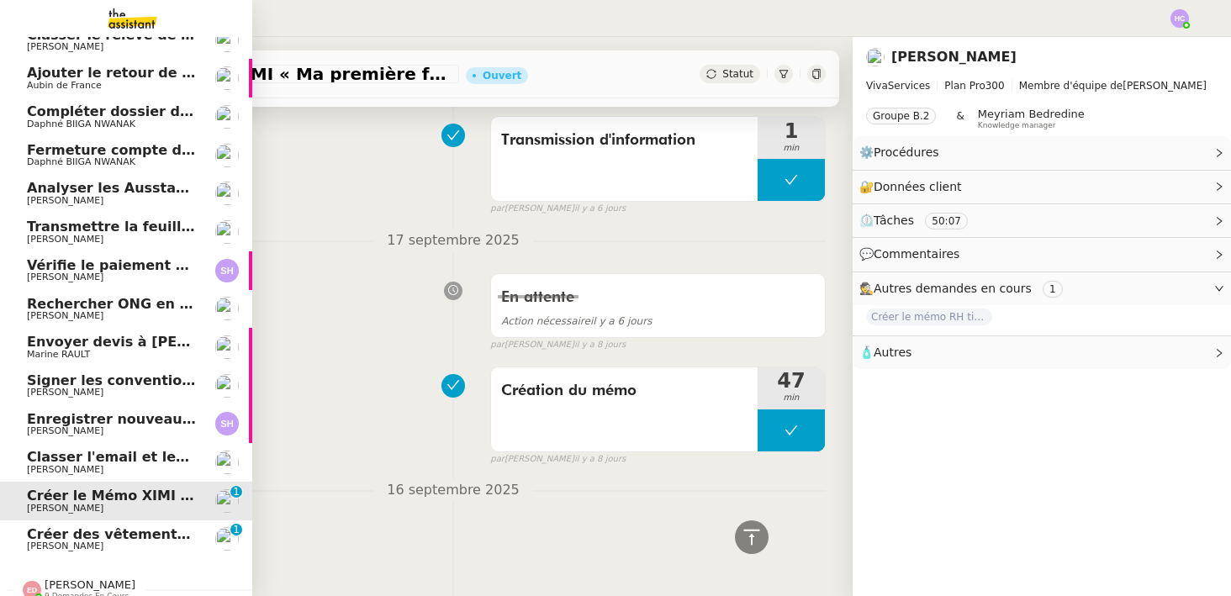
scroll to position [635, 0]
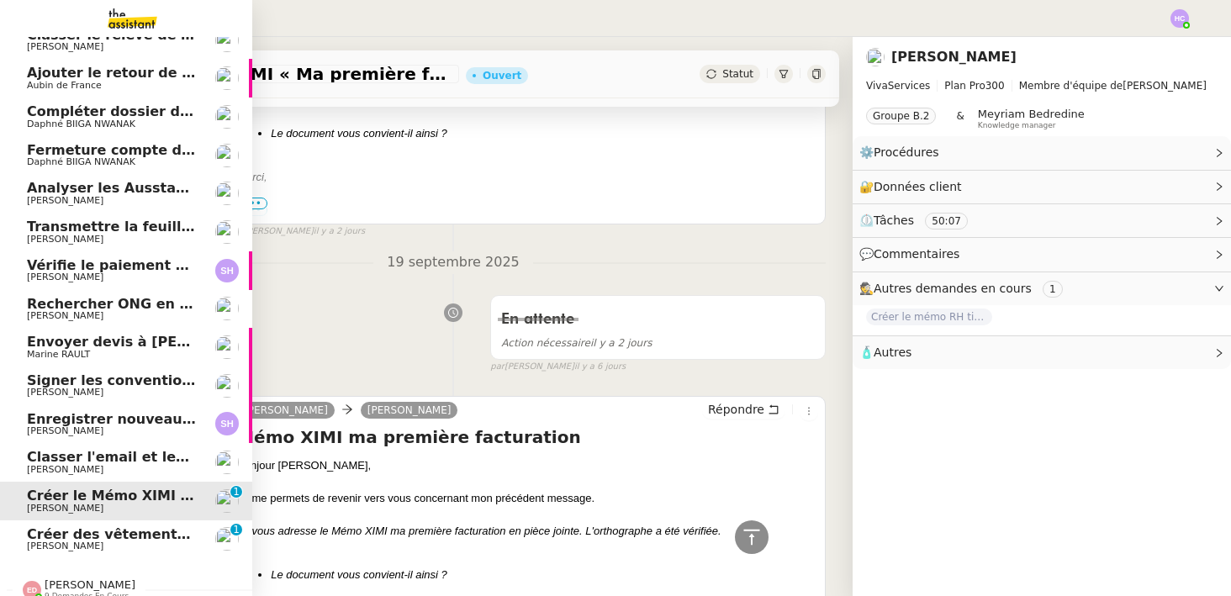
click at [47, 541] on span "[PERSON_NAME]" at bounding box center [65, 546] width 77 height 11
